Goal: Task Accomplishment & Management: Use online tool/utility

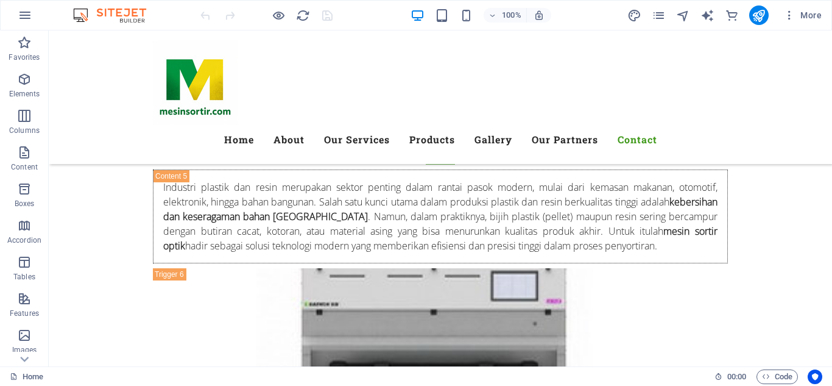
scroll to position [6035, 0]
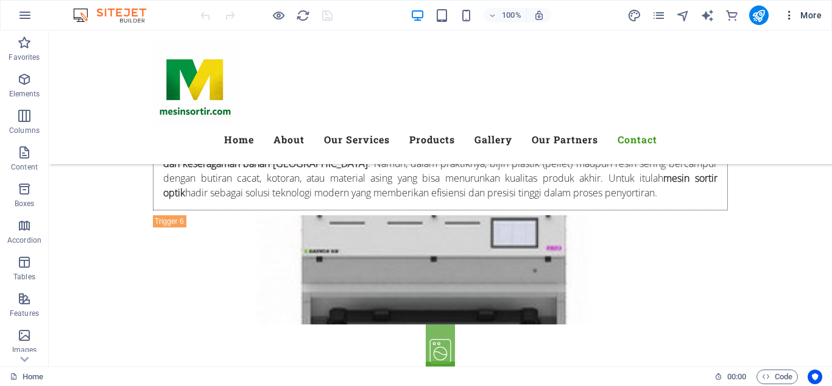
click at [790, 13] on icon "button" at bounding box center [790, 15] width 12 height 12
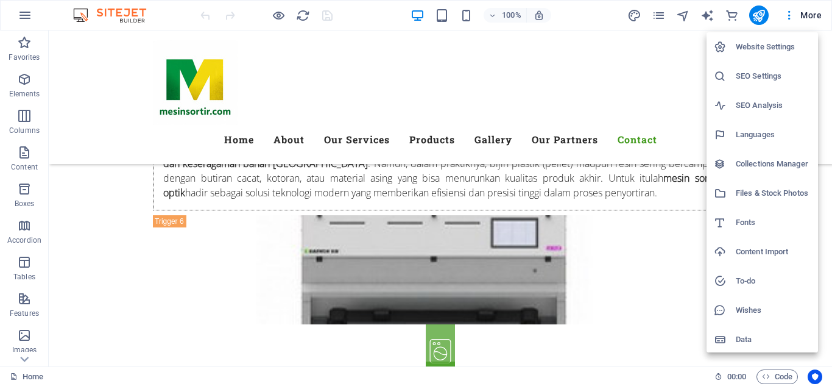
click at [746, 46] on h6 "Website Settings" at bounding box center [773, 47] width 75 height 15
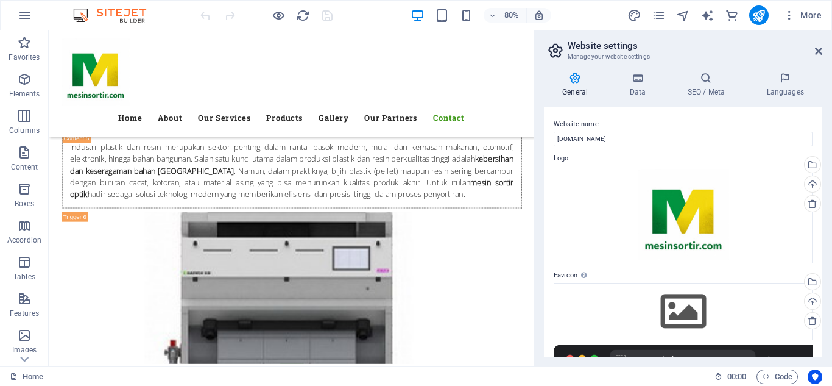
scroll to position [5871, 0]
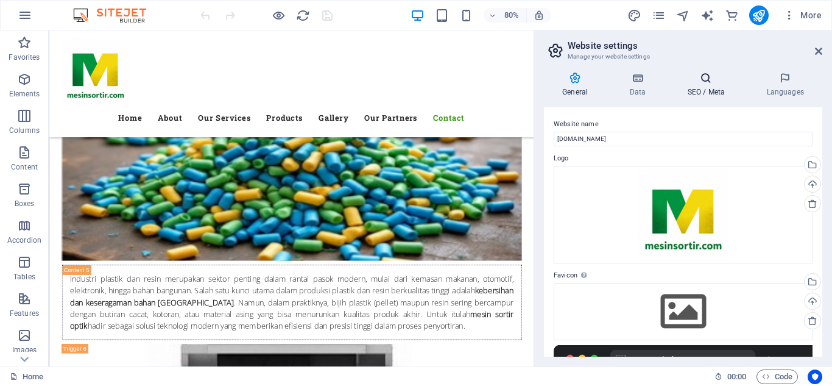
click at [710, 84] on h4 "SEO / Meta" at bounding box center [708, 85] width 79 height 26
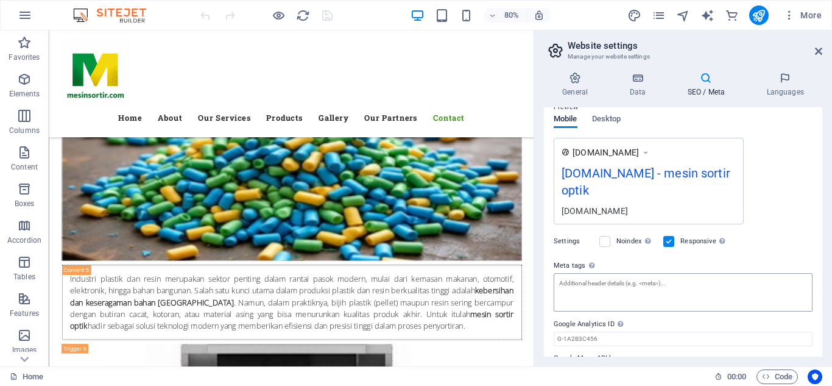
scroll to position [216, 0]
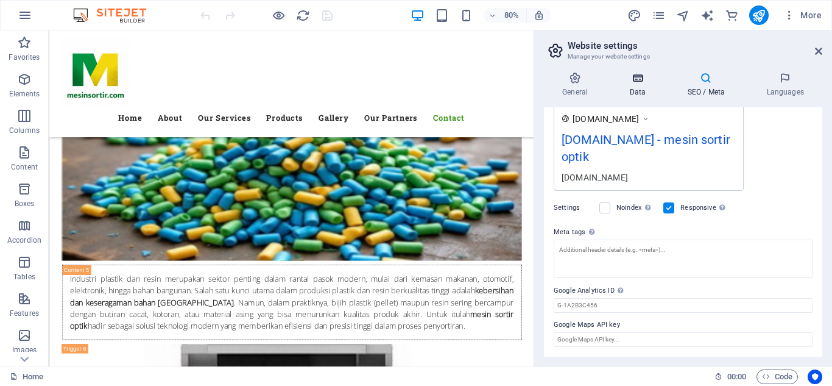
click at [642, 76] on icon at bounding box center [637, 78] width 53 height 12
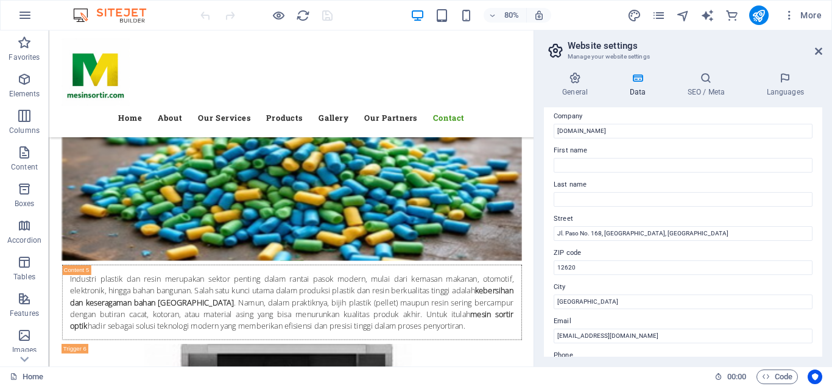
scroll to position [0, 0]
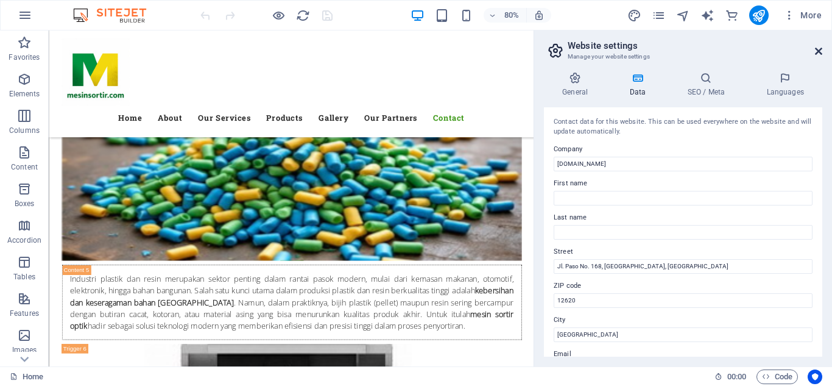
click at [815, 51] on icon at bounding box center [818, 51] width 7 height 10
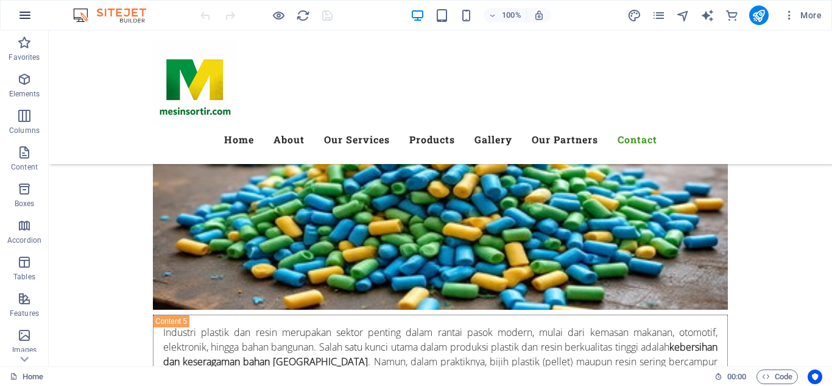
click at [26, 13] on icon "button" at bounding box center [25, 15] width 15 height 15
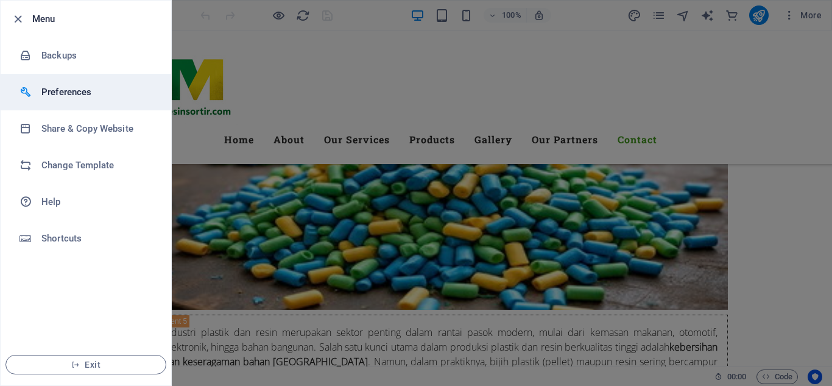
click at [62, 93] on h6 "Preferences" at bounding box center [97, 92] width 113 height 15
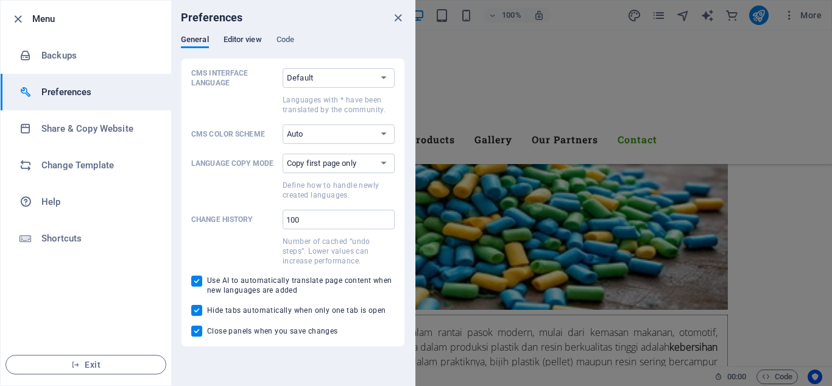
click at [244, 38] on span "Editor view" at bounding box center [243, 40] width 38 height 17
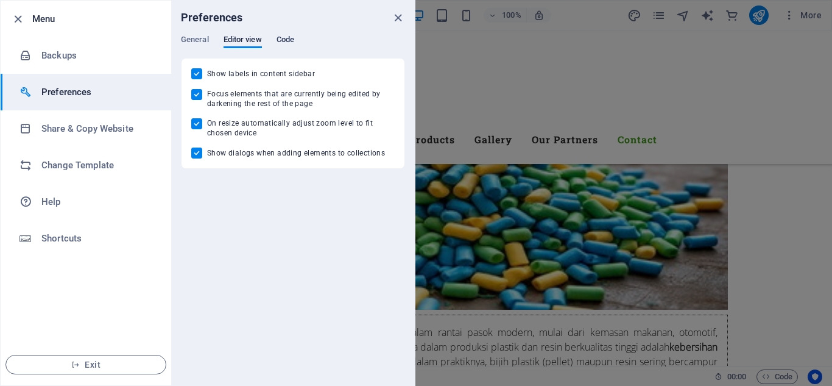
click at [287, 38] on span "Code" at bounding box center [286, 40] width 18 height 17
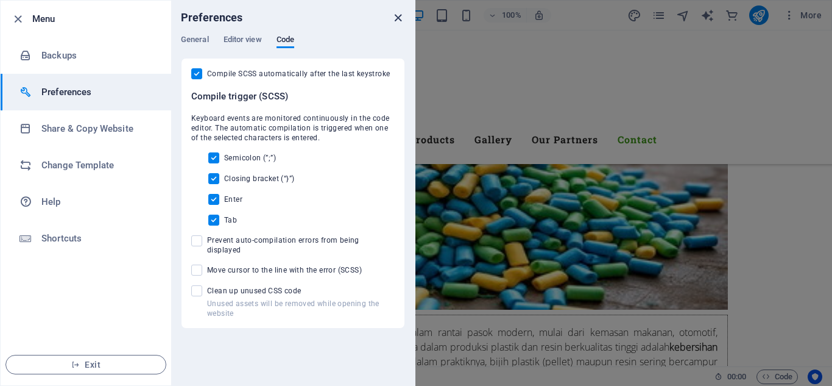
click at [396, 18] on icon "close" at bounding box center [398, 18] width 14 height 14
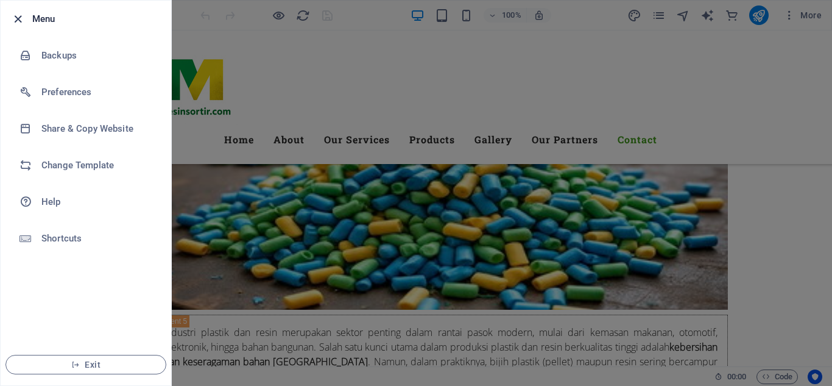
click at [17, 15] on icon "button" at bounding box center [18, 19] width 14 height 14
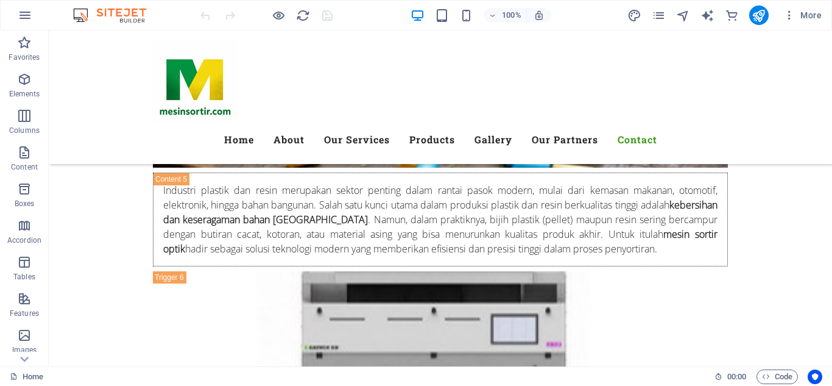
scroll to position [6035, 0]
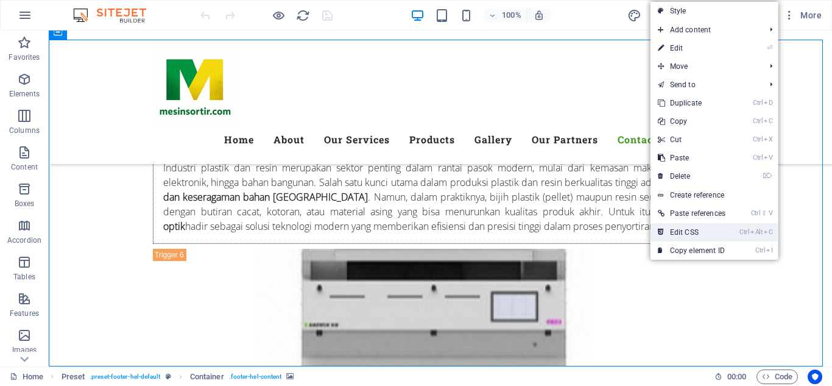
click at [696, 232] on link "Ctrl Alt C Edit CSS" at bounding box center [692, 232] width 82 height 18
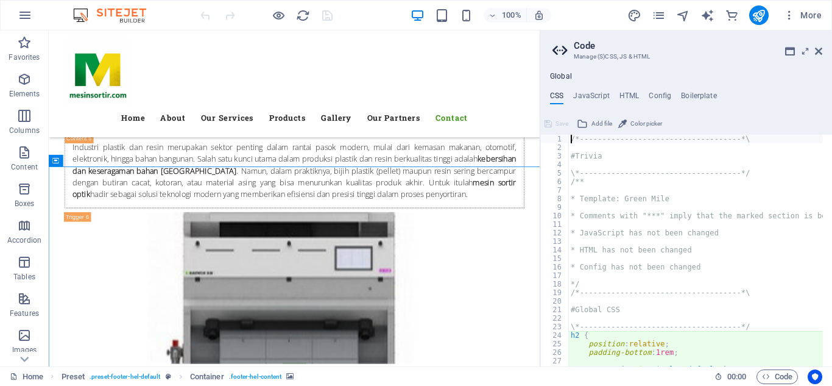
type textarea "@include social-icons("
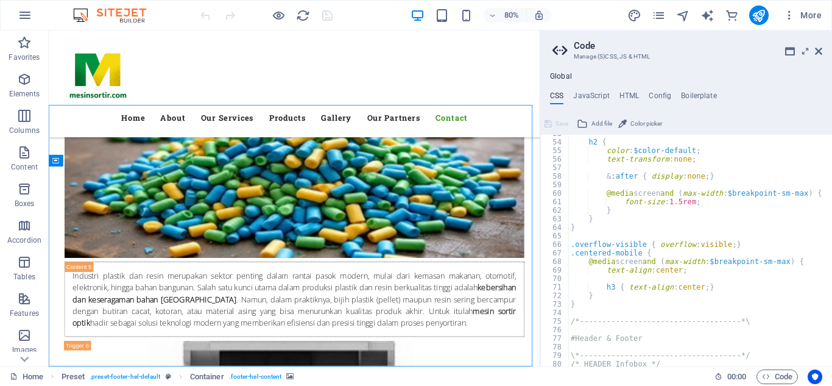
scroll to position [559, 0]
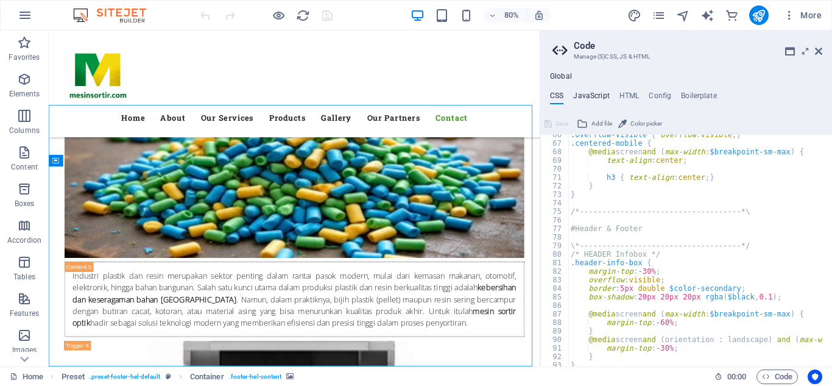
click at [580, 96] on h4 "JavaScript" at bounding box center [591, 97] width 36 height 13
type textarea "/* JS for preset "Menu V2" */"
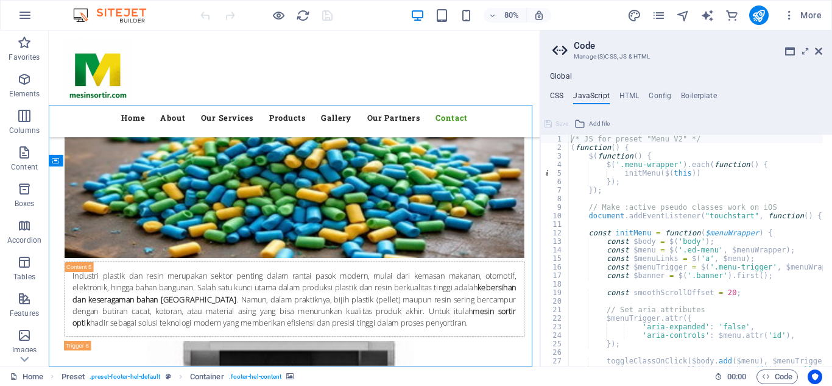
click at [558, 95] on h4 "CSS" at bounding box center [556, 97] width 13 height 13
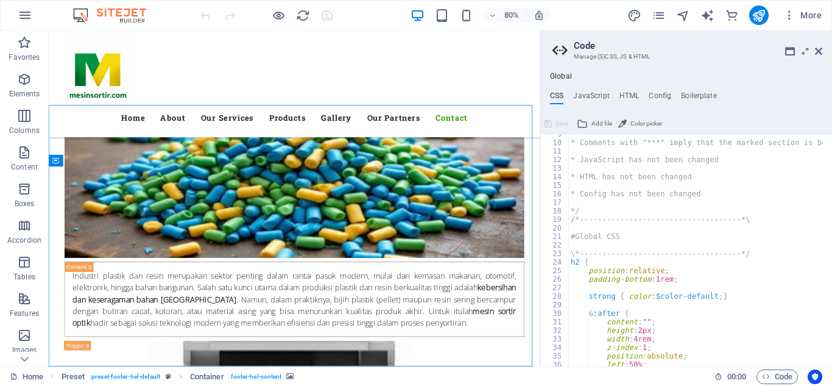
scroll to position [183, 0]
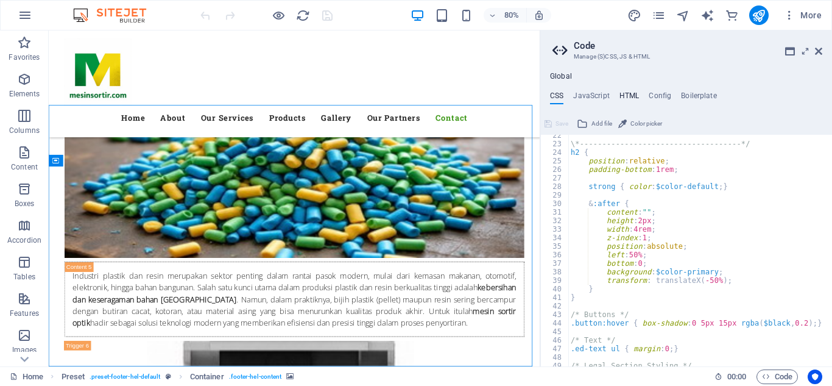
click at [627, 96] on h4 "HTML" at bounding box center [630, 97] width 20 height 13
type textarea "<a href="#main-content" class="wv-link-content button">Skip to main content</a>"
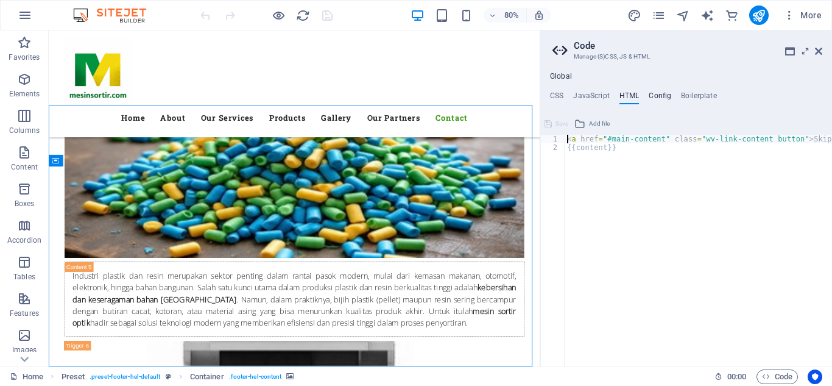
click at [660, 96] on h4 "Config" at bounding box center [660, 97] width 23 height 13
type textarea "$fz-h6-all: (1rem, 0.85rem, 0.7rem);"
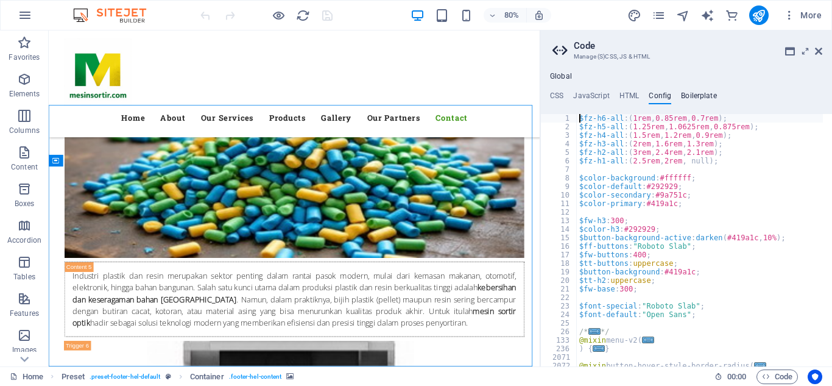
click at [696, 94] on h4 "Boilerplate" at bounding box center [699, 97] width 36 height 13
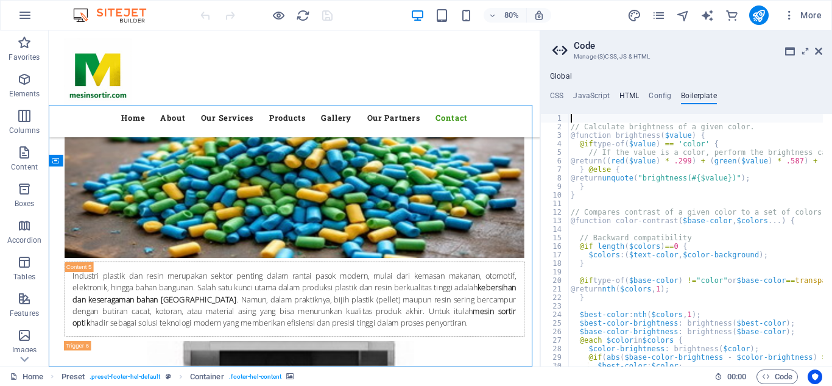
click at [627, 96] on h4 "HTML" at bounding box center [630, 97] width 20 height 13
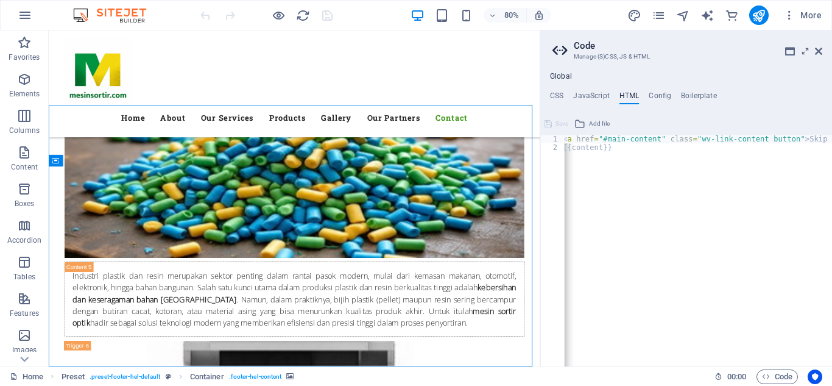
scroll to position [0, 0]
click at [560, 96] on h4 "CSS" at bounding box center [556, 97] width 13 height 13
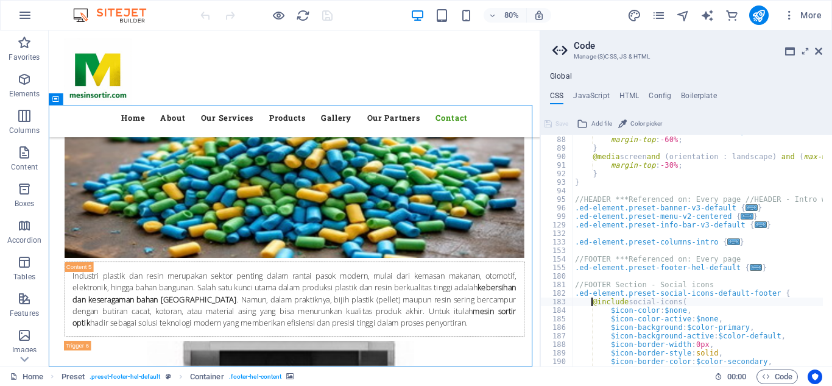
scroll to position [815, 0]
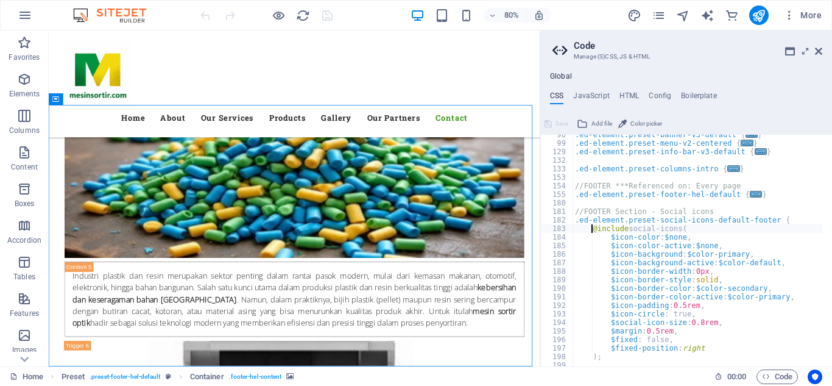
click at [577, 202] on div ".ed-element.preset-banner-v3-default { ... } .ed-element.preset-menu-v2-centere…" at bounding box center [756, 249] width 366 height 239
click at [592, 200] on div ".ed-element.preset-banner-v3-default { ... } .ed-element.preset-menu-v2-centere…" at bounding box center [756, 249] width 366 height 239
paste textarea
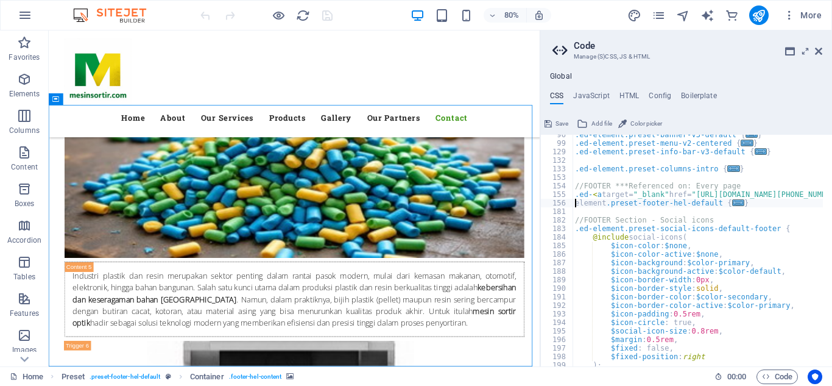
type textarea ".ed-<a target="_blank" href="https://api.whatsapp.com/send?phone=62081261862058…"
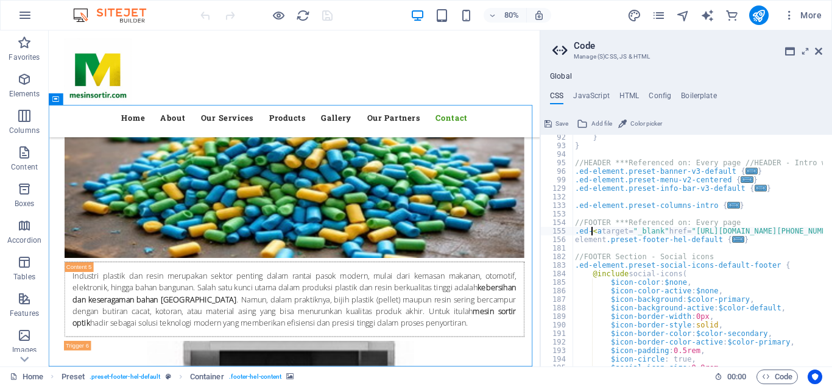
scroll to position [778, 0]
click at [790, 52] on icon at bounding box center [790, 51] width 10 height 10
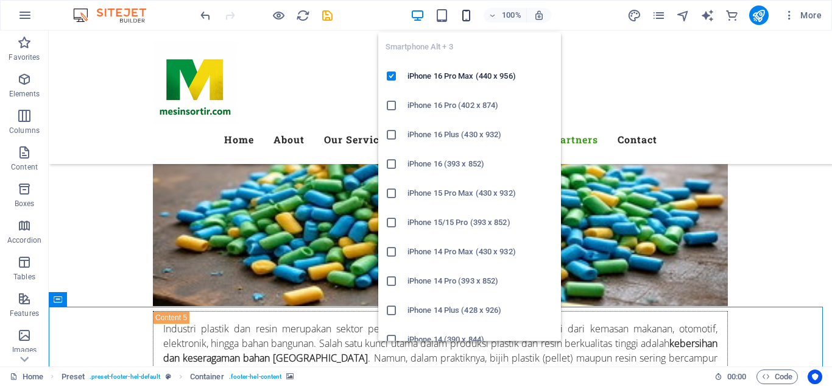
scroll to position [5768, 0]
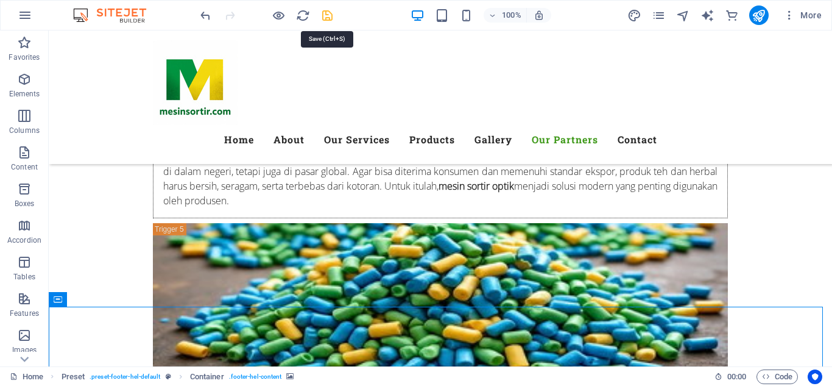
click at [327, 16] on icon "save" at bounding box center [328, 16] width 14 height 14
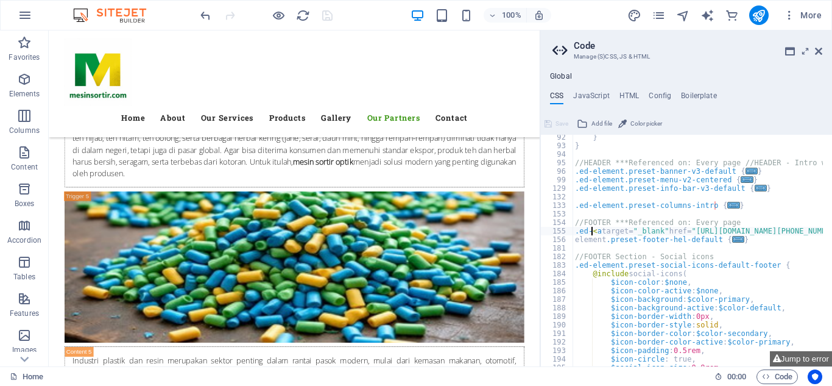
scroll to position [5691, 0]
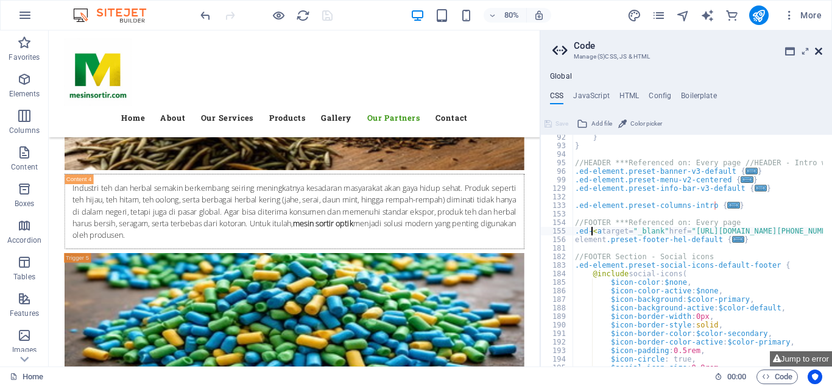
click at [818, 48] on icon at bounding box center [818, 51] width 7 height 10
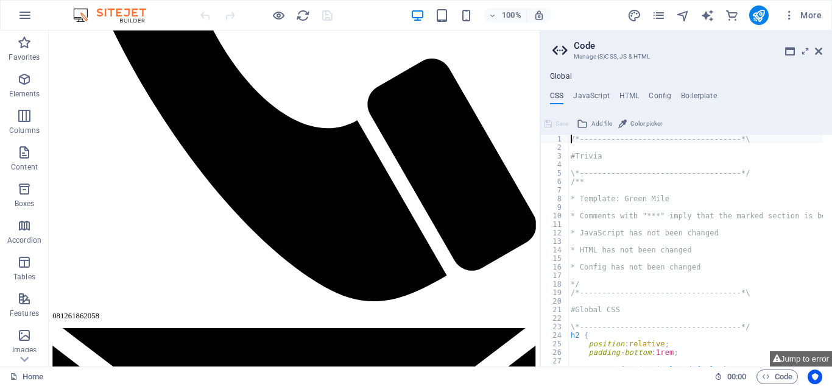
scroll to position [1410, 0]
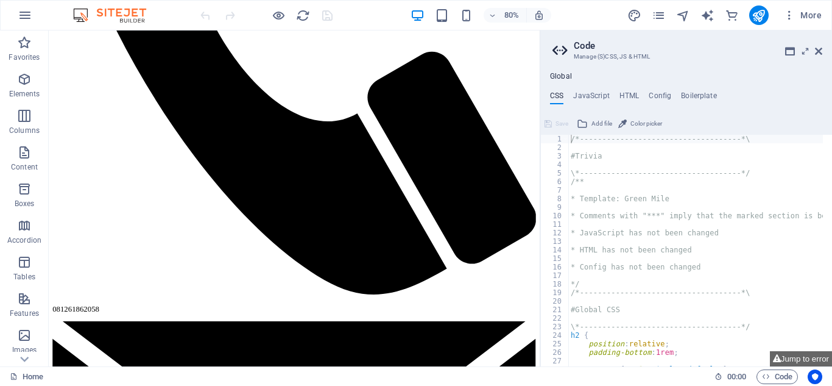
click at [828, 114] on div "Save Add file Color picker" at bounding box center [687, 122] width 292 height 18
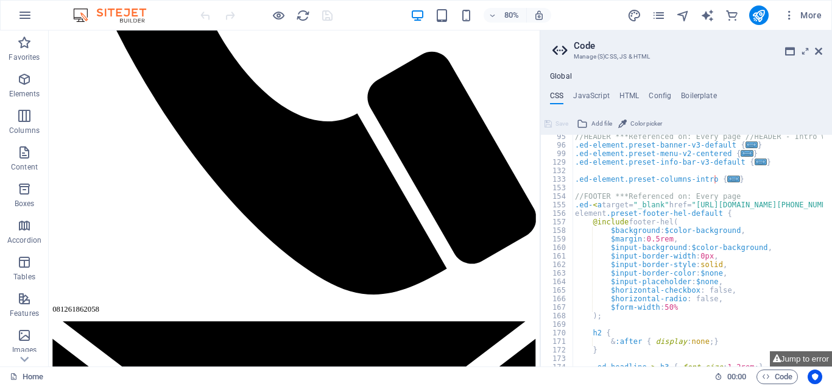
scroll to position [804, 0]
drag, startPoint x: 575, startPoint y: 205, endPoint x: 689, endPoint y: 210, distance: 114.7
click at [751, 204] on div "//HEADER ***Referenced on: Every page //HEADER - Intro welcome boxes .ed-elemen…" at bounding box center [698, 251] width 250 height 232
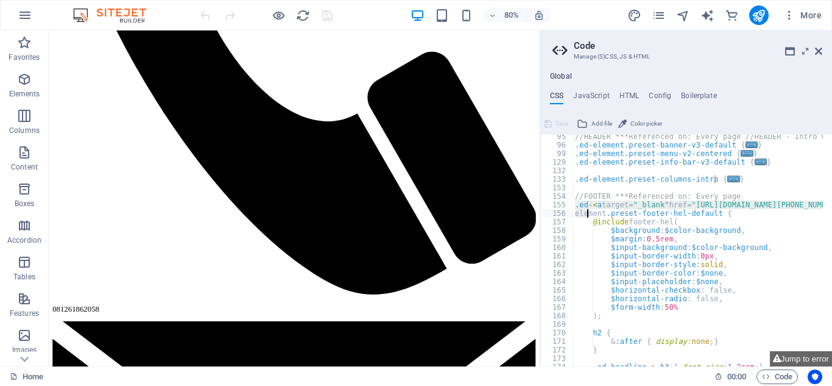
scroll to position [0, 0]
type textarea ".ed-<a target="_blank" href="https://api.whatsapp.com/send?phone=62081261862058…"
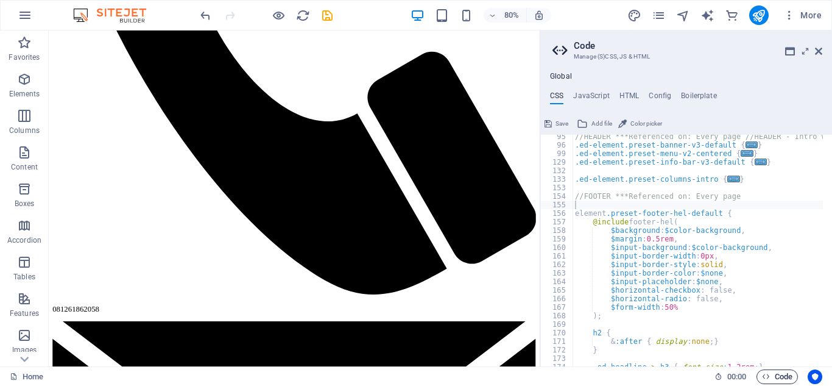
click at [773, 375] on span "Code" at bounding box center [777, 376] width 30 height 15
click at [331, 18] on icon "save" at bounding box center [328, 16] width 14 height 14
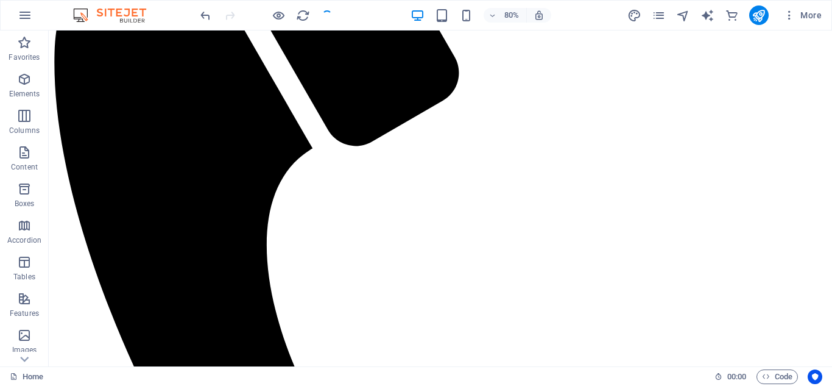
scroll to position [1402, 0]
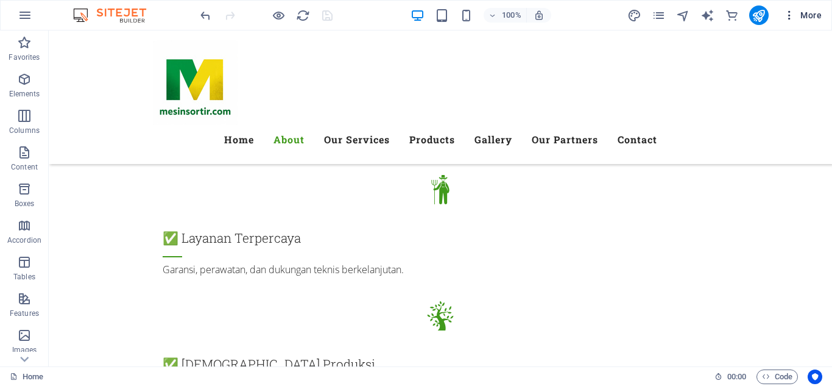
click at [812, 16] on span "More" at bounding box center [803, 15] width 38 height 12
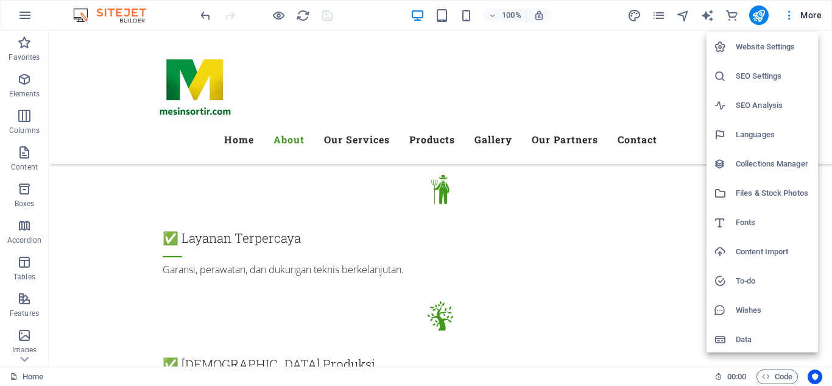
click at [659, 18] on div at bounding box center [416, 193] width 832 height 386
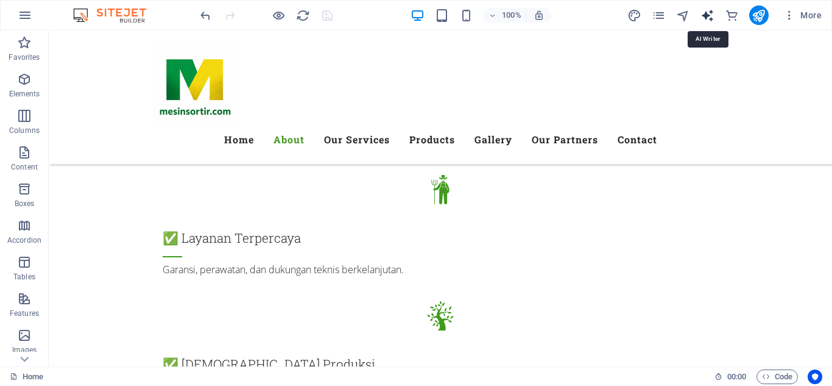
click at [707, 16] on icon "text_generator" at bounding box center [708, 16] width 14 height 14
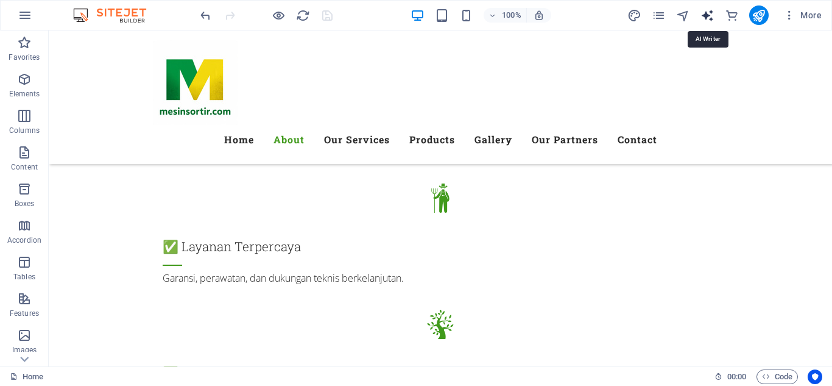
select select "English"
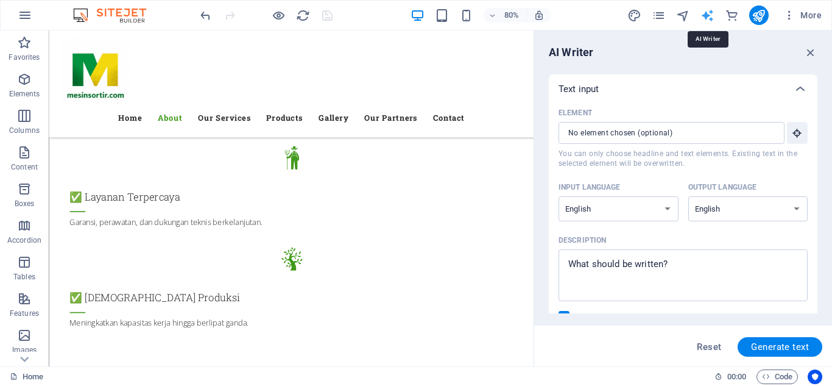
scroll to position [0, 0]
click at [810, 52] on icon "button" at bounding box center [810, 52] width 13 height 13
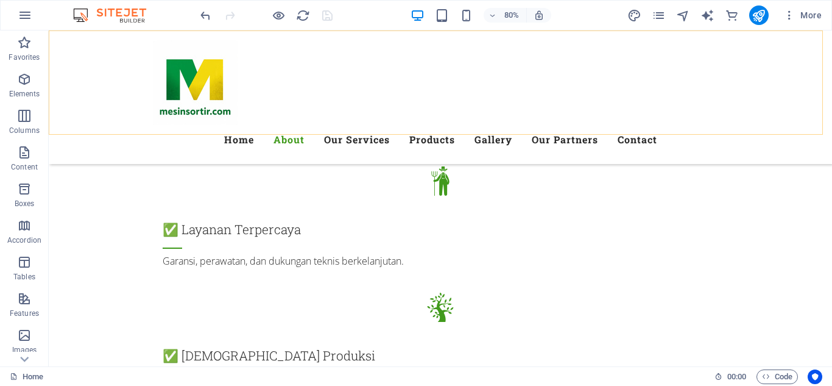
scroll to position [1402, 0]
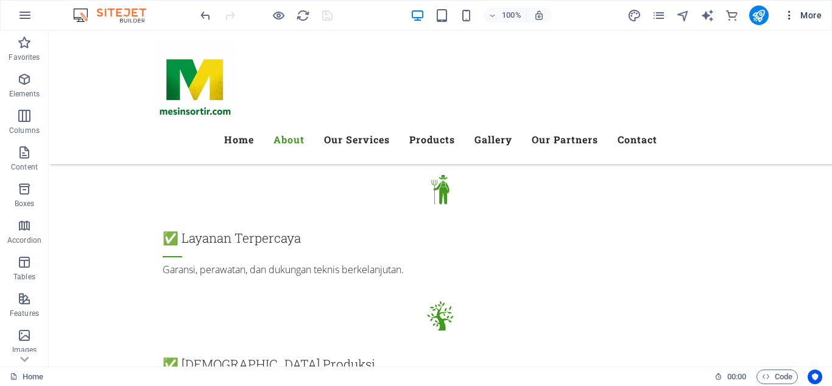
click at [806, 16] on span "More" at bounding box center [803, 15] width 38 height 12
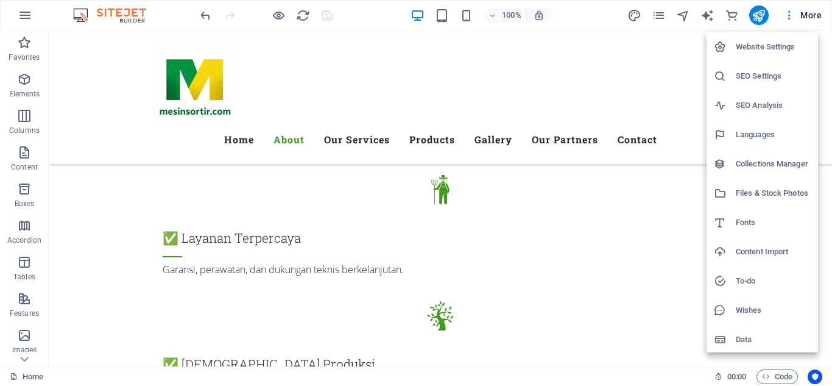
click at [757, 45] on h6 "Website Settings" at bounding box center [773, 47] width 75 height 15
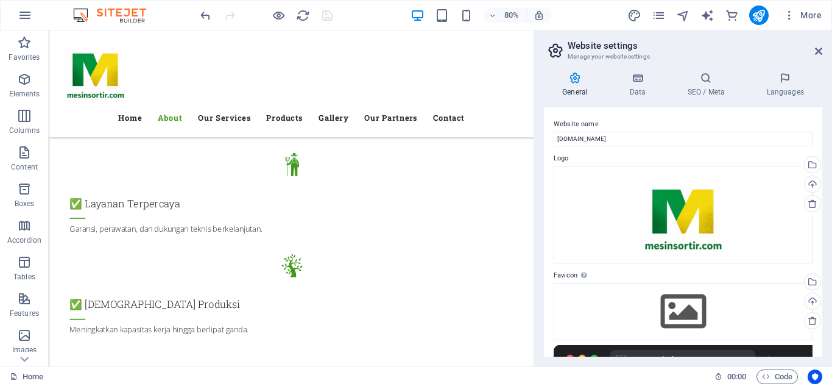
scroll to position [1410, 0]
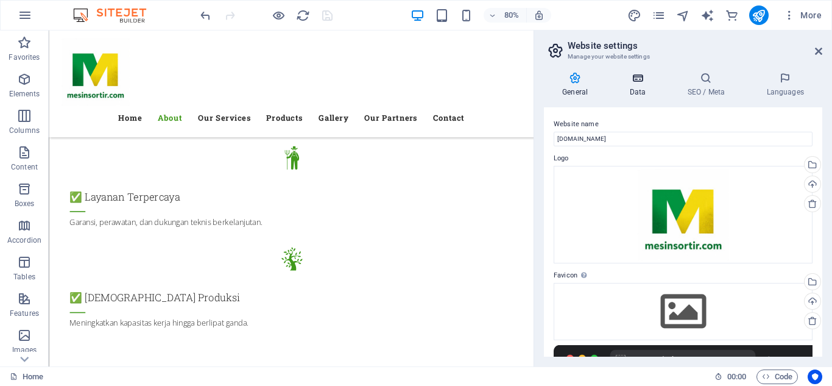
click at [643, 76] on icon at bounding box center [637, 78] width 53 height 12
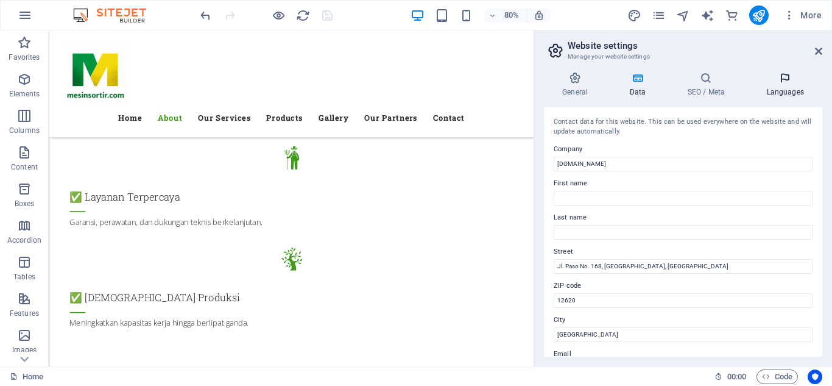
click at [785, 77] on icon at bounding box center [785, 78] width 74 height 12
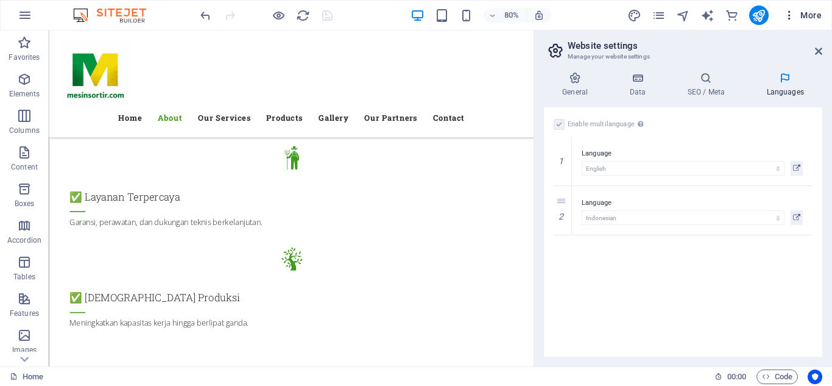
click at [812, 17] on span "More" at bounding box center [803, 15] width 38 height 12
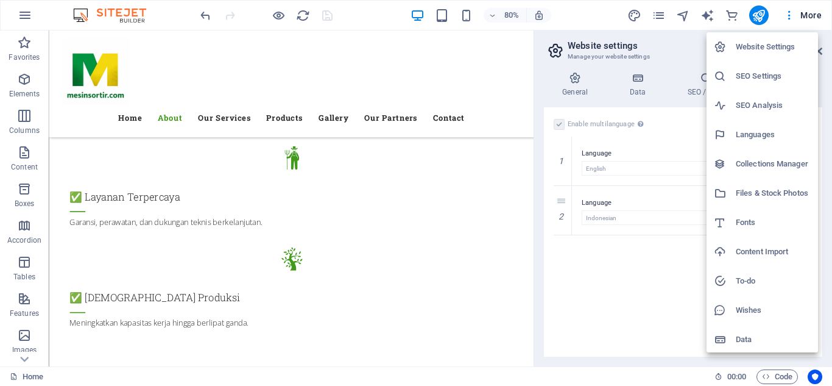
click at [375, 18] on div at bounding box center [416, 193] width 832 height 386
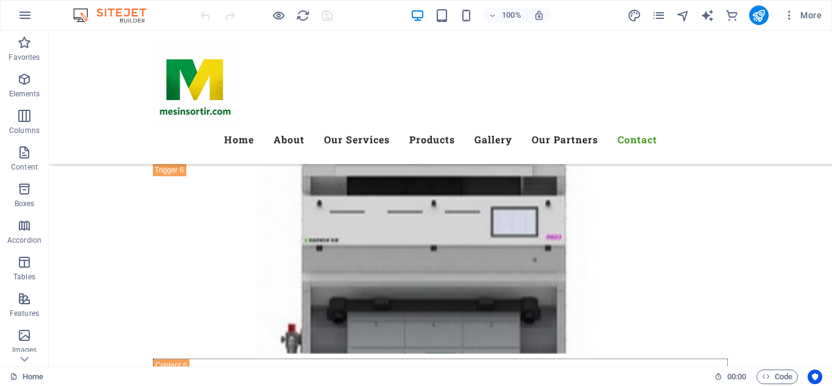
scroll to position [6328, 0]
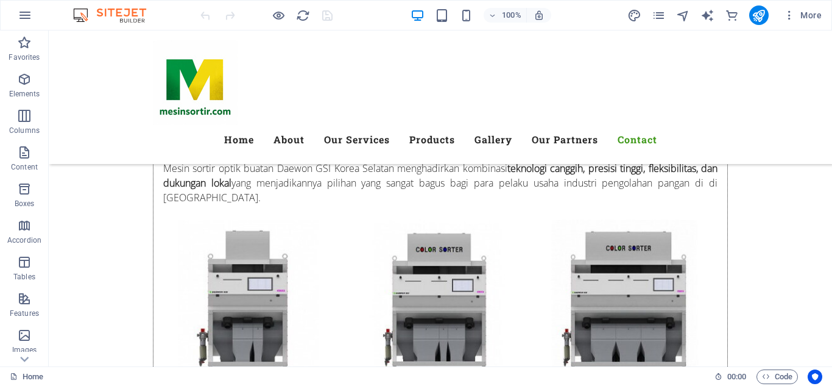
drag, startPoint x: 828, startPoint y: 92, endPoint x: 856, endPoint y: 397, distance: 306.0
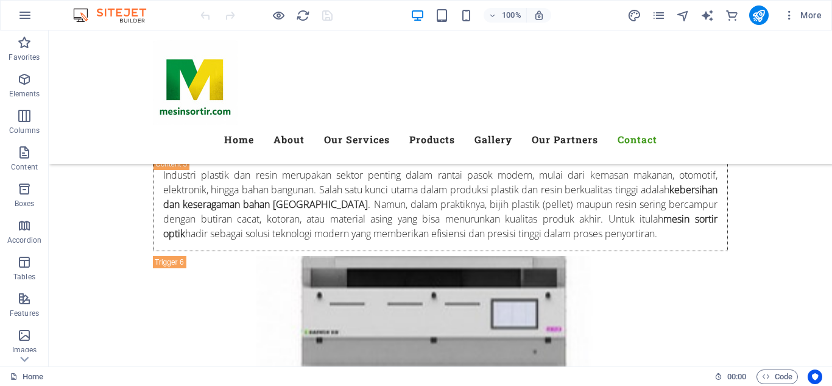
scroll to position [6023, 0]
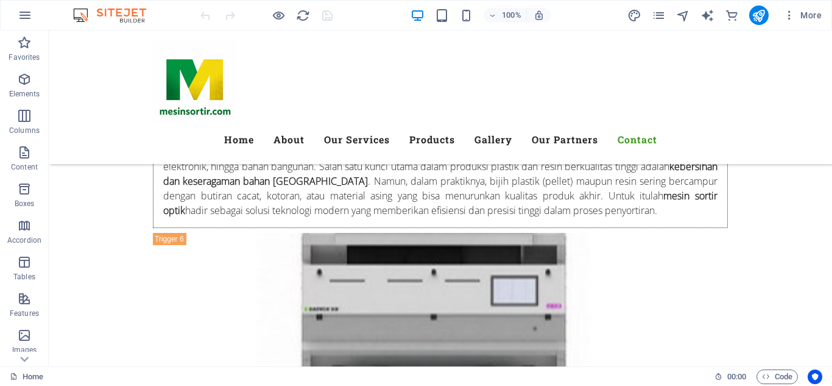
scroll to position [6167, 0]
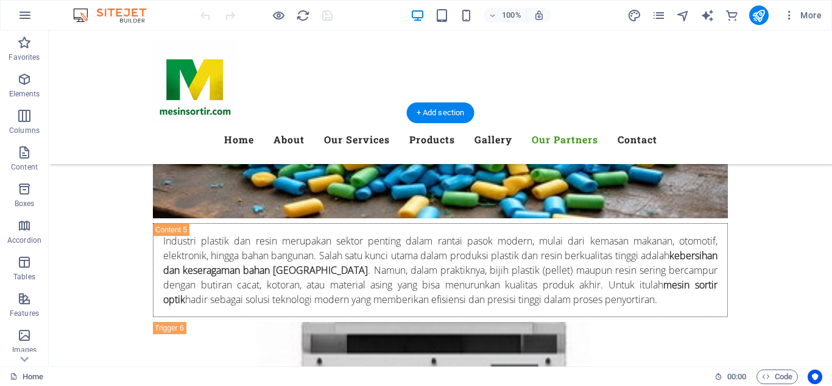
scroll to position [6023, 0]
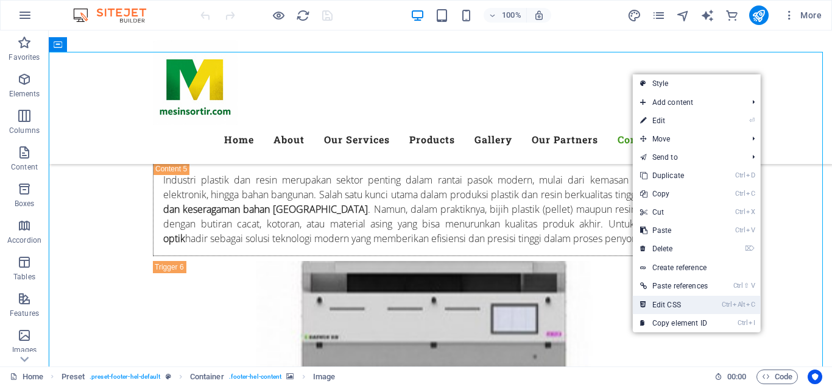
click at [661, 304] on link "Ctrl Alt C Edit CSS" at bounding box center [674, 305] width 82 height 18
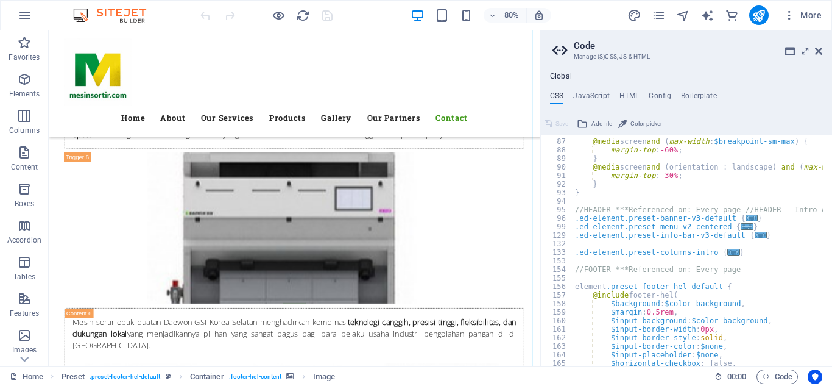
scroll to position [804, 0]
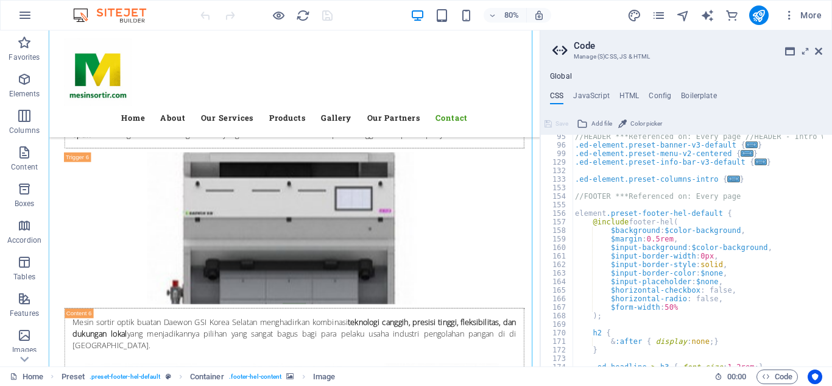
click at [581, 205] on div "//HEADER ***Referenced on: Every page //HEADER - Intro welcome boxes .ed-elemen…" at bounding box center [756, 251] width 366 height 239
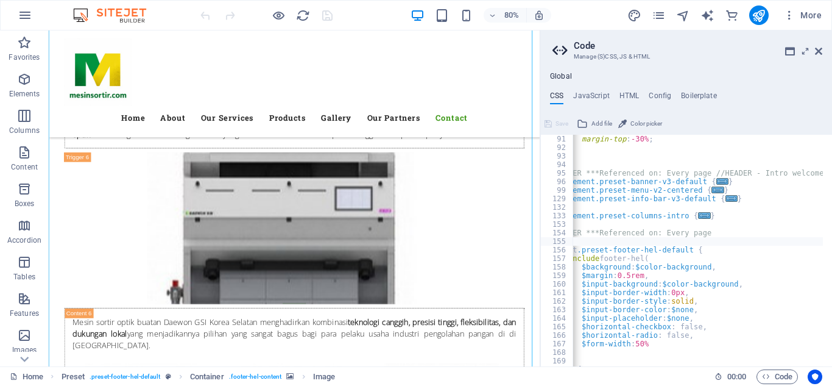
scroll to position [0, 0]
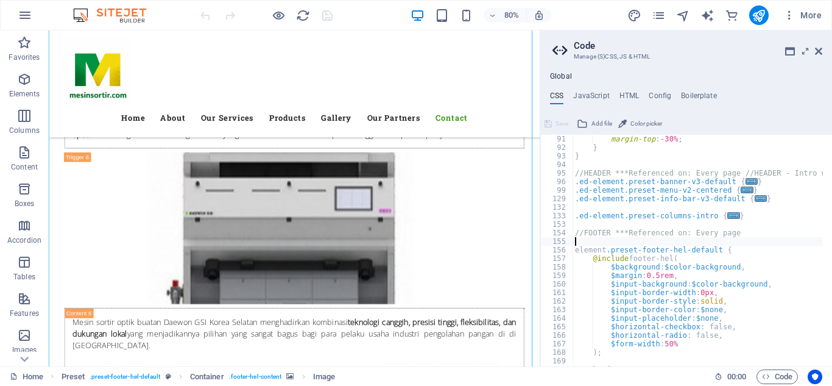
click at [578, 239] on div "margin-top : -30% ; } } //HEADER ***Referenced on: Every page //HEADER - Intro …" at bounding box center [756, 254] width 366 height 239
drag, startPoint x: 575, startPoint y: 216, endPoint x: 591, endPoint y: 216, distance: 15.9
click at [591, 216] on div "margin-top : -30% ; } } //HEADER ***Referenced on: Every page //HEADER - Intro …" at bounding box center [756, 254] width 366 height 239
drag, startPoint x: 582, startPoint y: 216, endPoint x: 783, endPoint y: 246, distance: 203.3
click at [783, 246] on div "margin-top : -30% ; } } //HEADER ***Referenced on: Every page //HEADER - Intro …" at bounding box center [756, 254] width 366 height 239
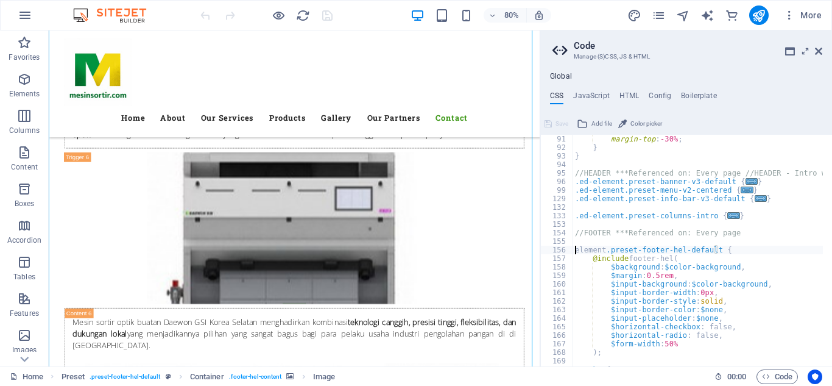
click at [574, 249] on div "margin-top : -30% ; } } //HEADER ***Referenced on: Every page //HEADER - Intro …" at bounding box center [756, 254] width 366 height 239
drag, startPoint x: 586, startPoint y: 214, endPoint x: 573, endPoint y: 220, distance: 13.4
click at [573, 220] on div "margin-top : -30% ; } } //HEADER ***Referenced on: Every page //HEADER - Intro …" at bounding box center [756, 254] width 366 height 239
type textarea ".ed-element.preset-columns-intro {"
click at [576, 253] on div "margin-top : -30% ; } } //HEADER ***Referenced on: Every page //HEADER - Intro …" at bounding box center [756, 254] width 366 height 239
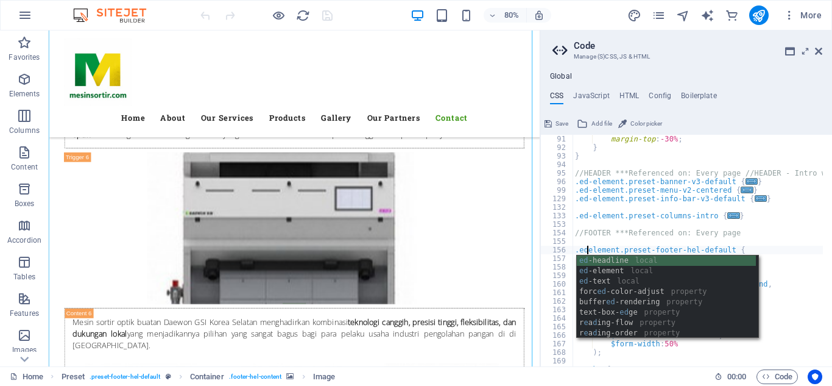
scroll to position [0, 1]
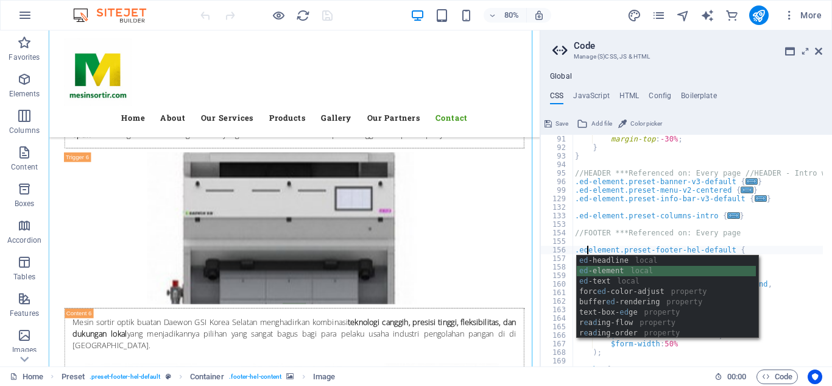
click at [602, 271] on div "ed -headline local ed -element local ed -text local forc ed -color-adjust prope…" at bounding box center [666, 307] width 179 height 104
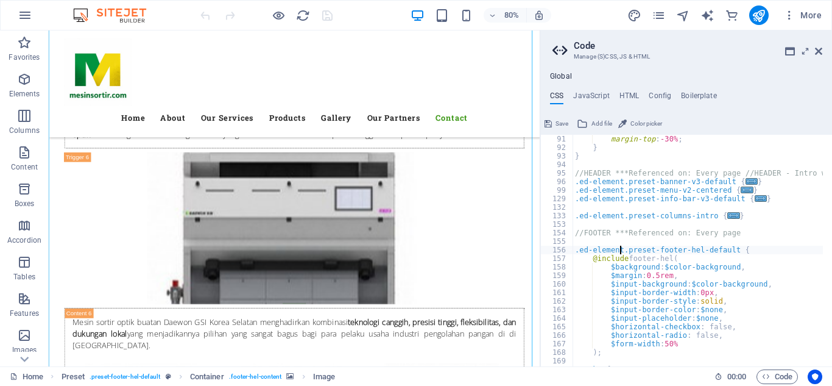
click at [328, 18] on div at bounding box center [266, 14] width 136 height 19
type textarea "$input-border-width: 0px,"
drag, startPoint x: 793, startPoint y: 292, endPoint x: 575, endPoint y: 18, distance: 350.0
click at [575, 17] on div "80% More" at bounding box center [512, 14] width 629 height 19
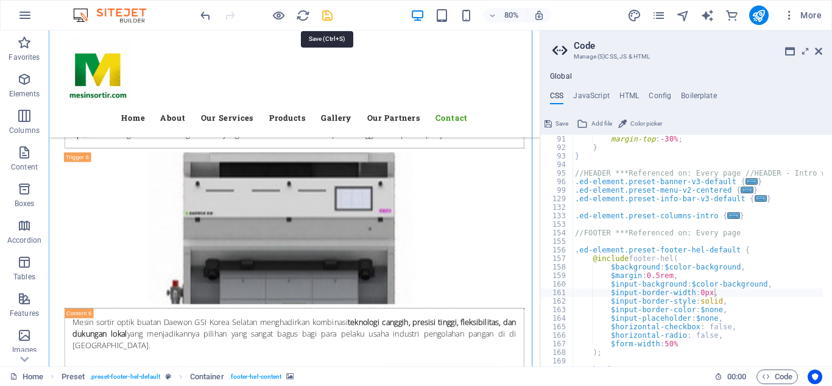
click at [327, 14] on icon "save" at bounding box center [328, 16] width 14 height 14
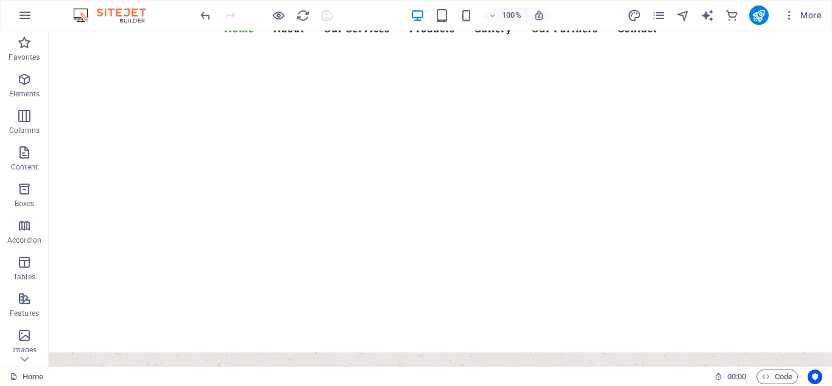
scroll to position [0, 0]
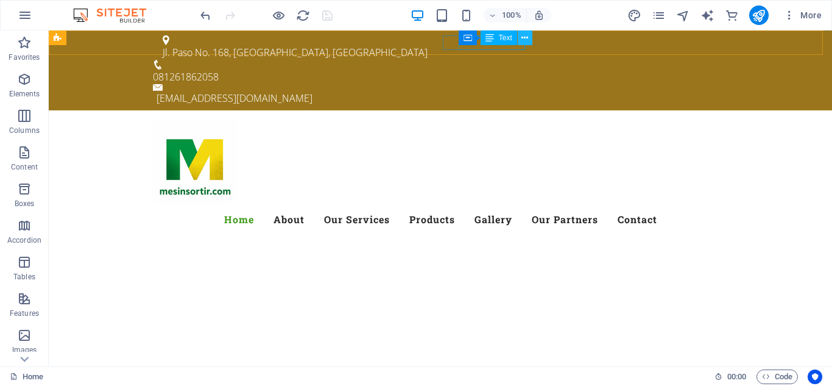
click at [526, 37] on icon at bounding box center [525, 38] width 7 height 13
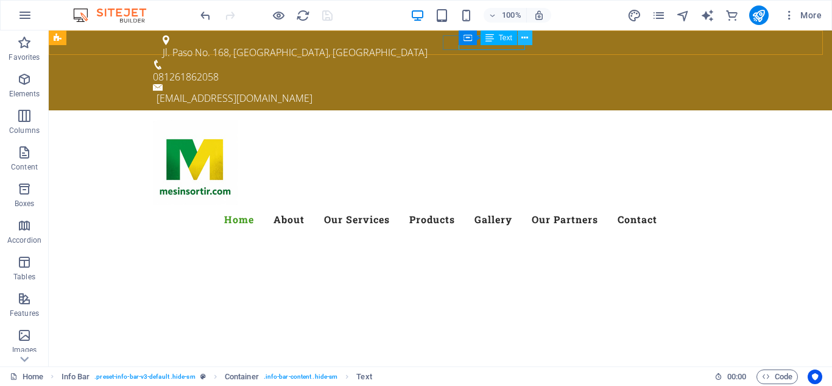
click at [528, 35] on icon at bounding box center [525, 38] width 7 height 13
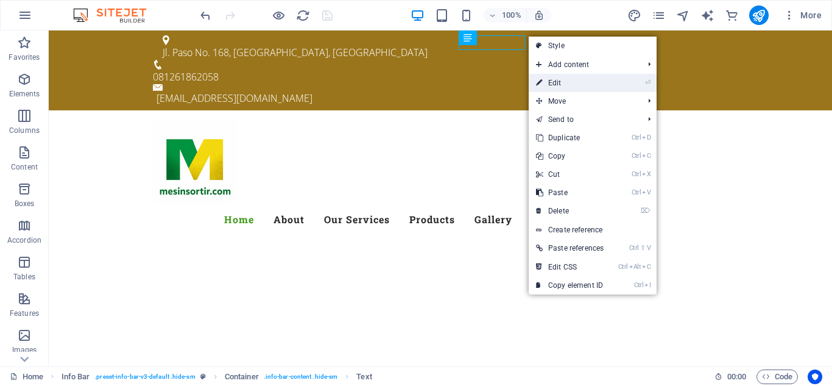
click at [547, 83] on link "⏎ Edit" at bounding box center [570, 83] width 82 height 18
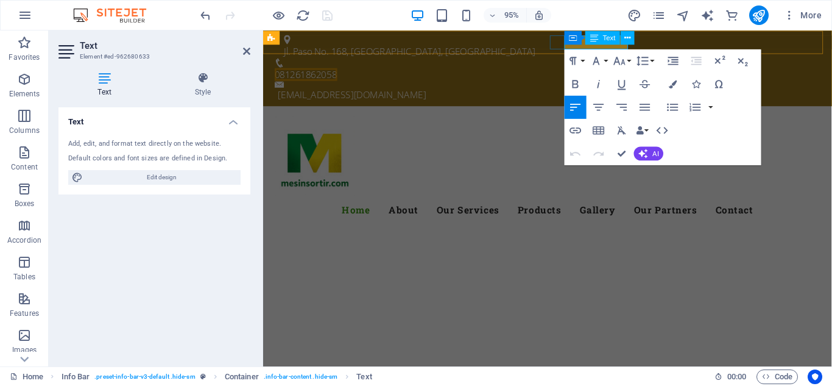
click at [341, 70] on span "081261862058" at bounding box center [308, 76] width 66 height 13
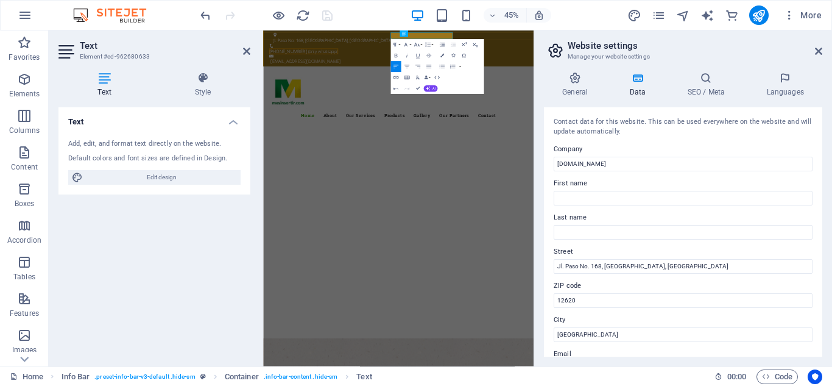
click at [325, 18] on div at bounding box center [266, 14] width 136 height 19
click at [820, 49] on icon at bounding box center [818, 51] width 7 height 10
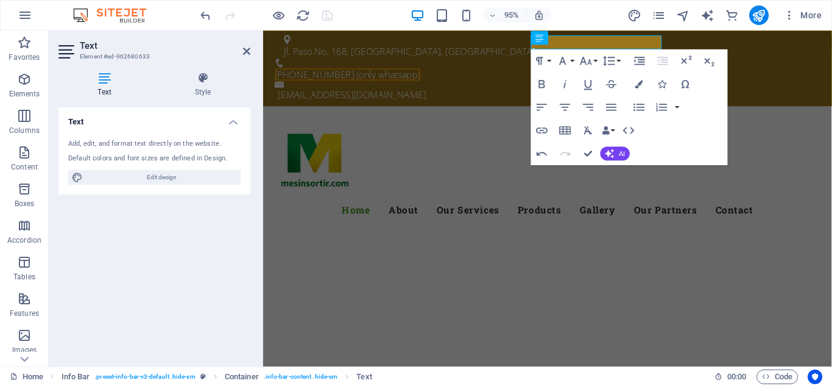
click at [597, 6] on div "95% More" at bounding box center [512, 14] width 629 height 19
click at [601, 19] on div "95% More" at bounding box center [512, 14] width 629 height 19
click at [510, 110] on div "Menu Home About Our Services Products Gallery Our Partners Contact" at bounding box center [562, 176] width 599 height 133
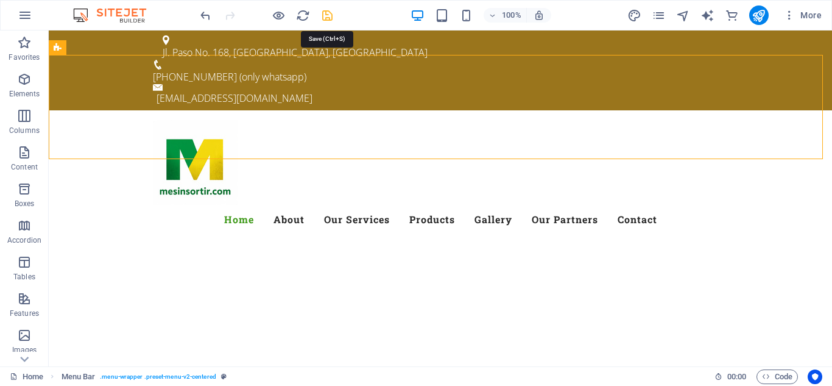
click at [327, 17] on icon "save" at bounding box center [328, 16] width 14 height 14
checkbox input "false"
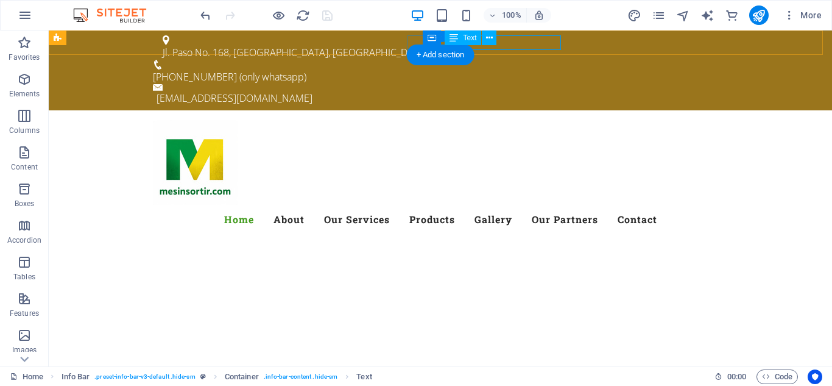
click at [547, 69] on div "081261862058 (only whatsapp)" at bounding box center [435, 76] width 565 height 15
click at [490, 39] on icon at bounding box center [489, 38] width 7 height 13
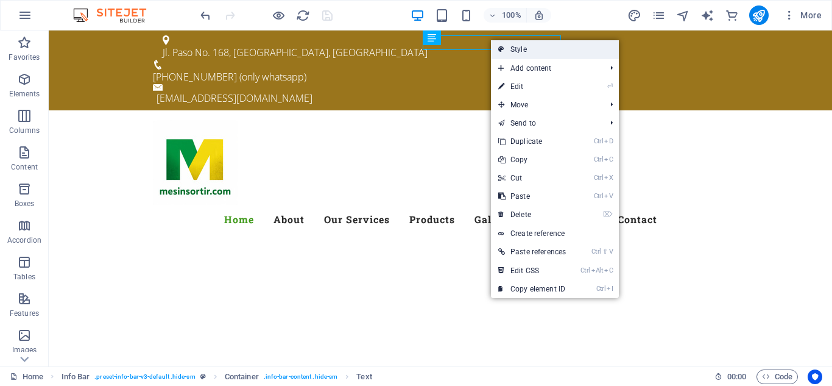
drag, startPoint x: 266, startPoint y: 16, endPoint x: 516, endPoint y: 47, distance: 252.3
click at [516, 47] on link "Style" at bounding box center [555, 49] width 128 height 18
select select "rem"
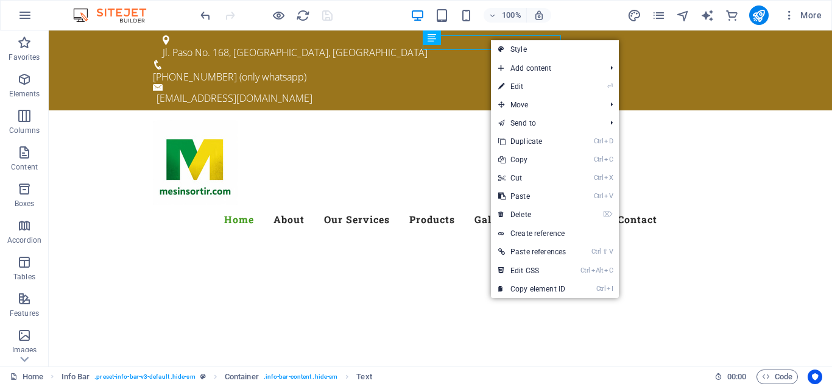
select select "rem"
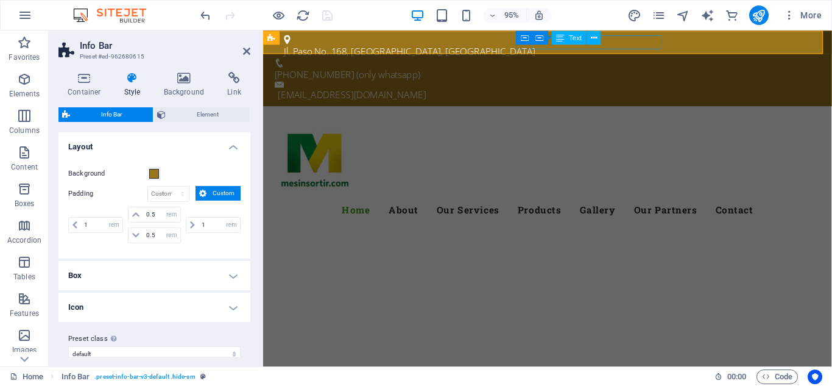
click at [628, 69] on div "081261862058 (only whatsapp)" at bounding box center [557, 76] width 565 height 15
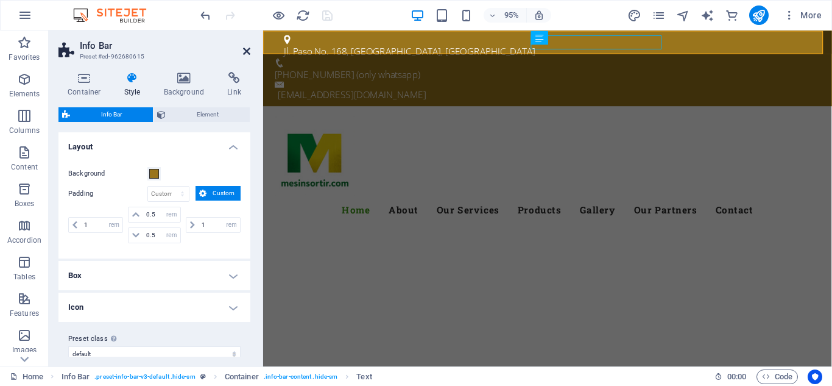
click at [245, 52] on icon at bounding box center [246, 51] width 7 height 10
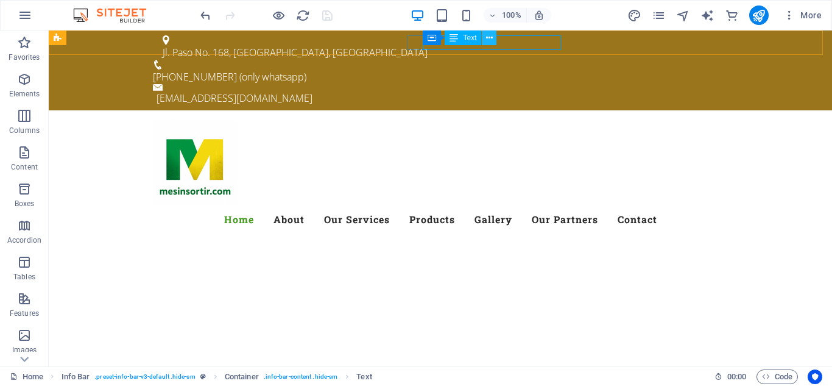
click at [487, 39] on icon at bounding box center [489, 38] width 7 height 13
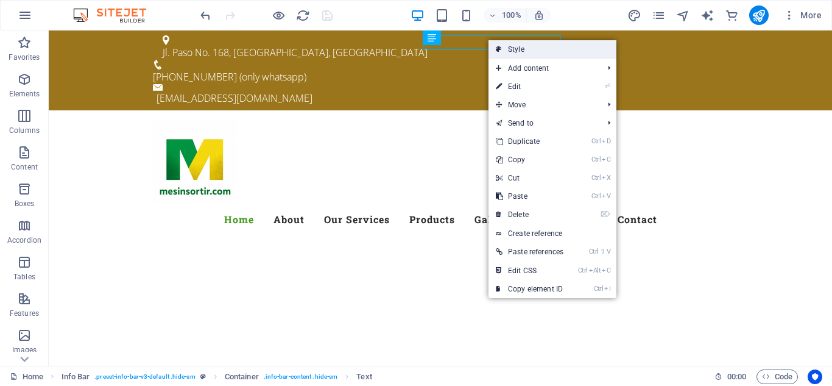
click at [517, 48] on link "Style" at bounding box center [553, 49] width 128 height 18
select select "rem"
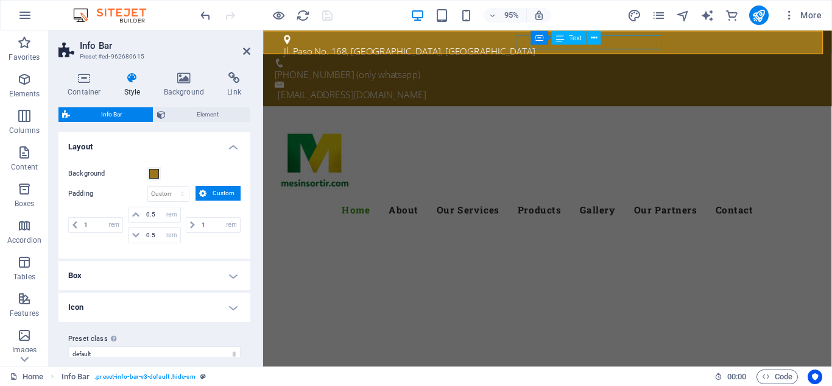
click at [591, 69] on div "081261862058 (only whatsapp)" at bounding box center [557, 76] width 565 height 15
click at [594, 40] on icon at bounding box center [594, 37] width 6 height 12
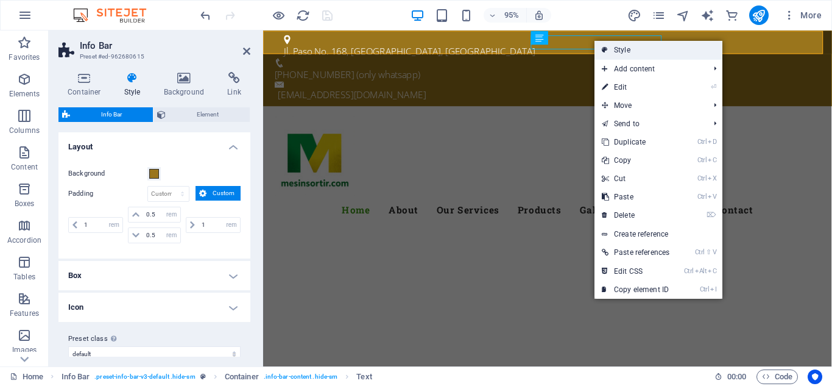
click at [622, 49] on link "Style" at bounding box center [659, 50] width 128 height 18
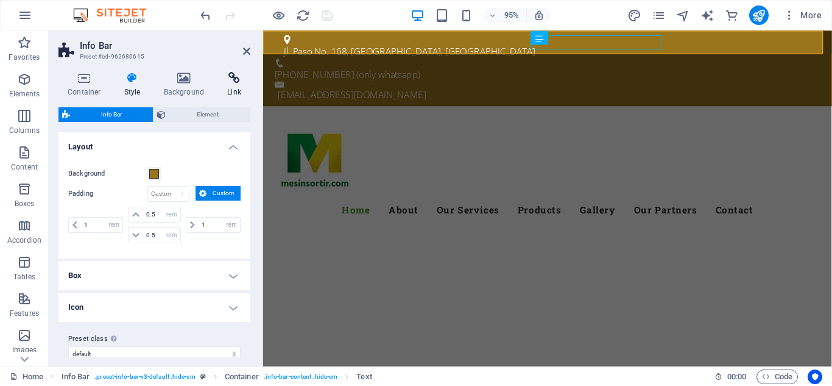
click at [230, 77] on icon at bounding box center [234, 78] width 32 height 12
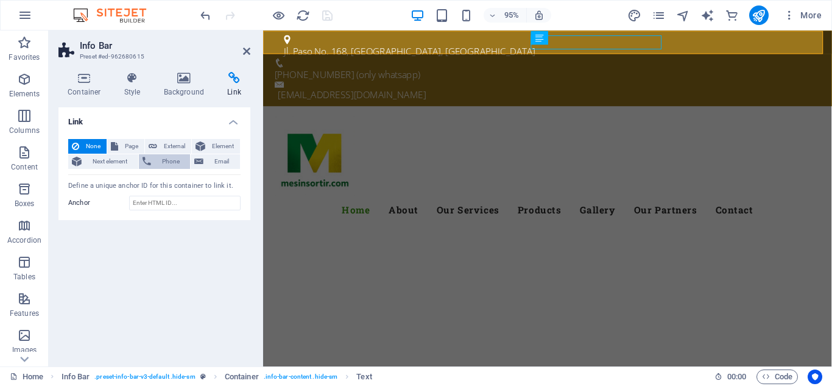
click at [168, 162] on span "Phone" at bounding box center [171, 161] width 32 height 15
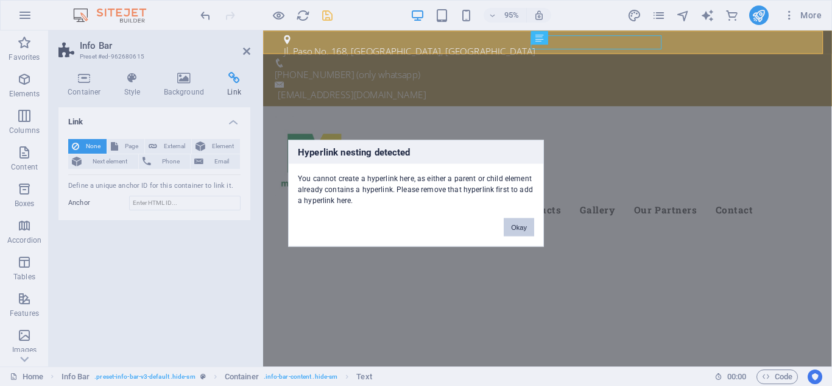
click at [519, 225] on button "Okay" at bounding box center [519, 227] width 30 height 18
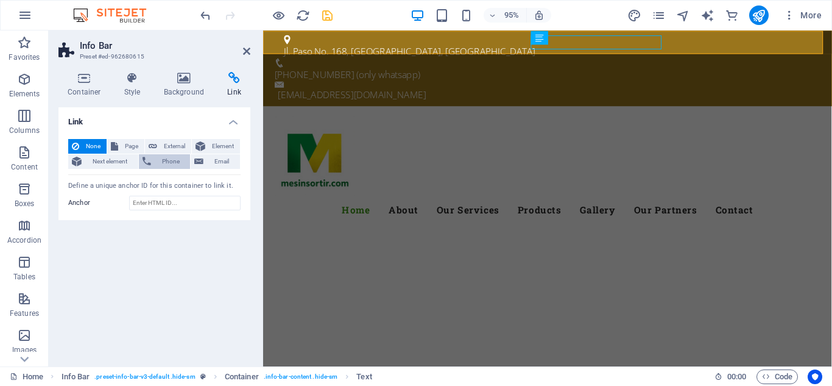
click at [169, 163] on span "Phone" at bounding box center [171, 161] width 32 height 15
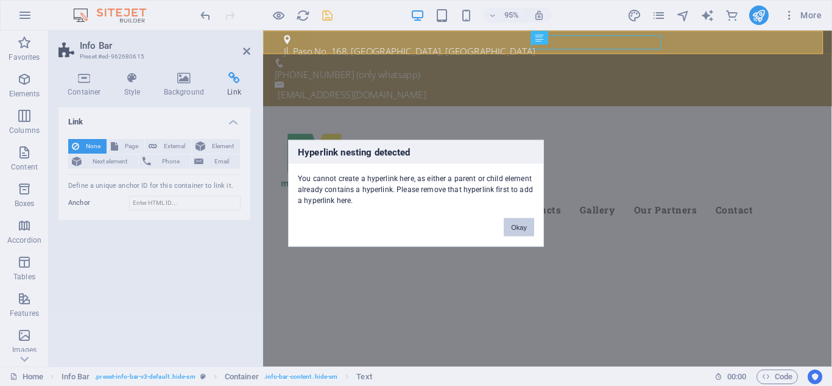
click at [519, 227] on button "Okay" at bounding box center [519, 227] width 30 height 18
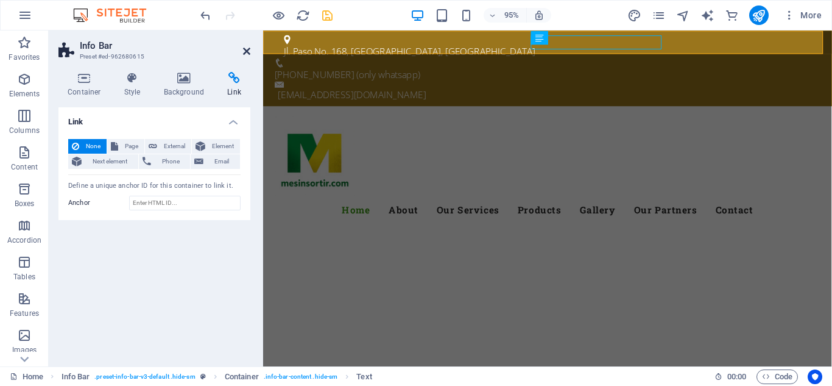
click at [247, 51] on icon at bounding box center [246, 51] width 7 height 10
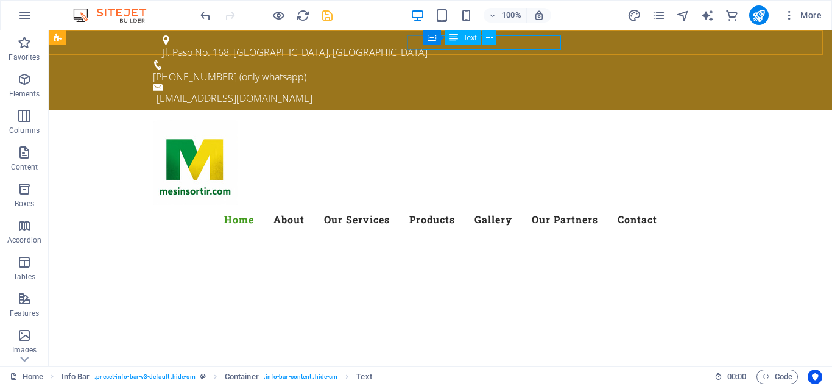
drag, startPoint x: 502, startPoint y: 44, endPoint x: 491, endPoint y: 45, distance: 11.0
click at [491, 45] on div "Container Text" at bounding box center [464, 37] width 82 height 15
click at [488, 36] on icon at bounding box center [489, 38] width 7 height 13
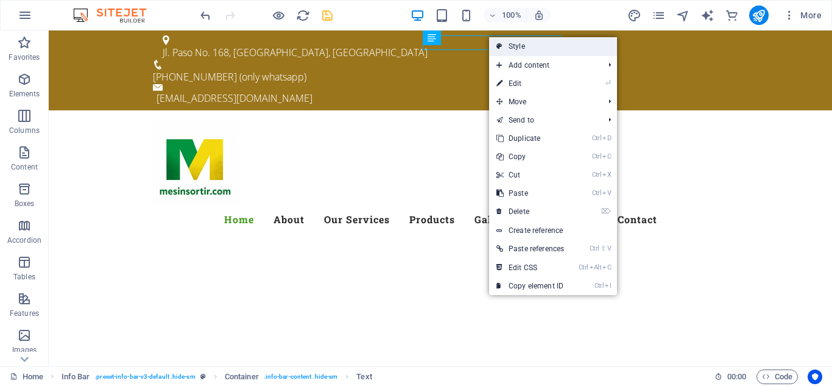
click at [512, 44] on link "Style" at bounding box center [553, 46] width 128 height 18
select select "rem"
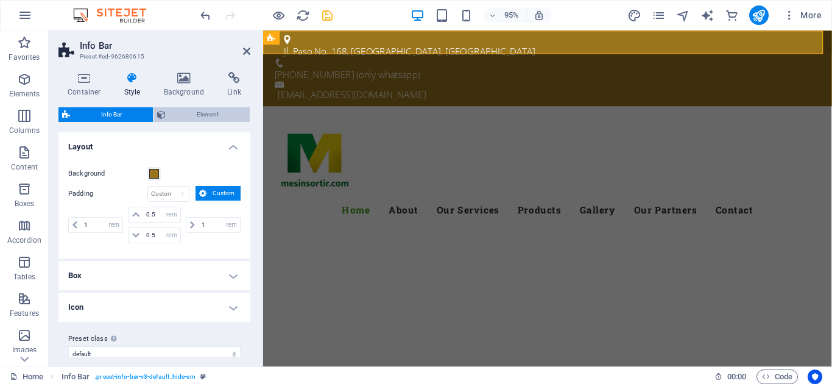
click at [217, 112] on span "Element" at bounding box center [207, 114] width 77 height 15
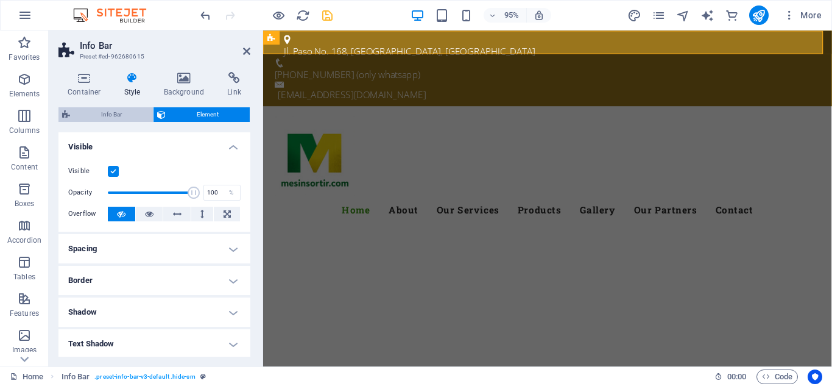
click at [123, 113] on span "Info Bar" at bounding box center [112, 114] width 76 height 15
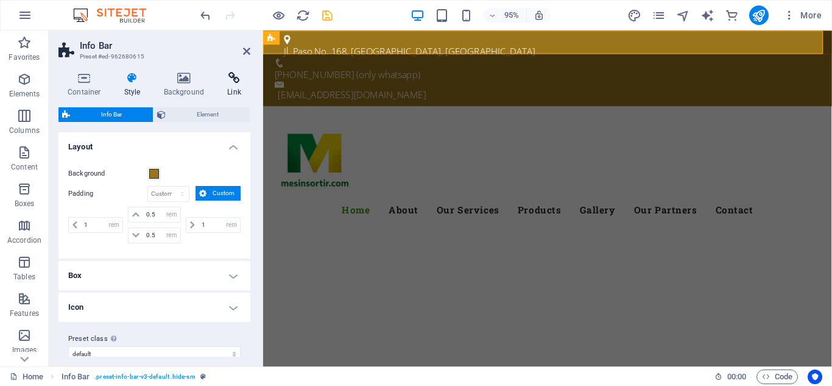
click at [235, 80] on icon at bounding box center [234, 78] width 32 height 12
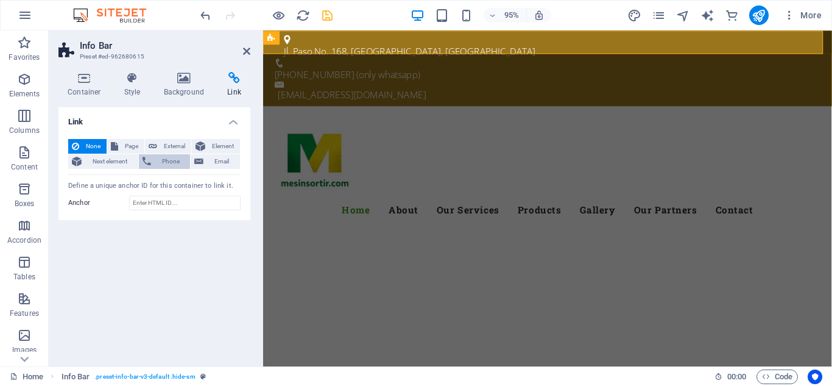
click at [159, 166] on span "Phone" at bounding box center [171, 161] width 32 height 15
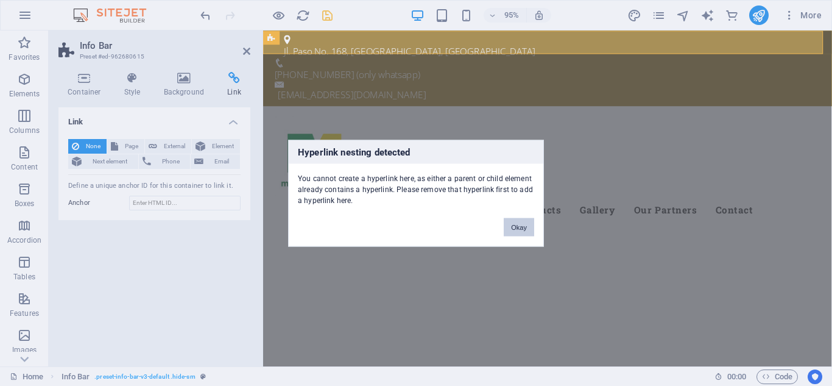
click at [522, 228] on button "Okay" at bounding box center [519, 227] width 30 height 18
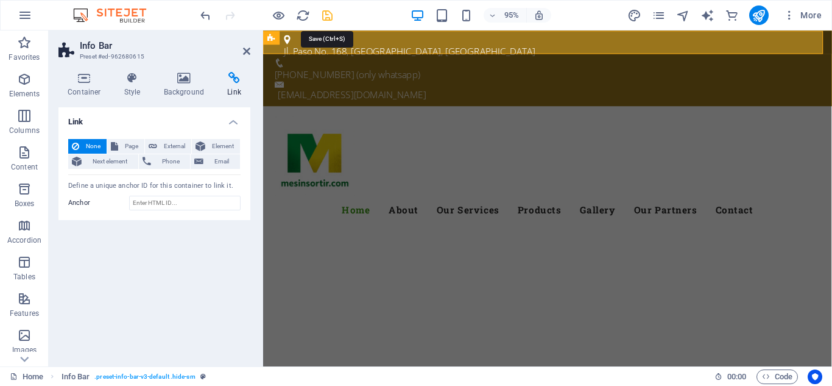
click at [327, 16] on icon "save" at bounding box center [328, 16] width 14 height 14
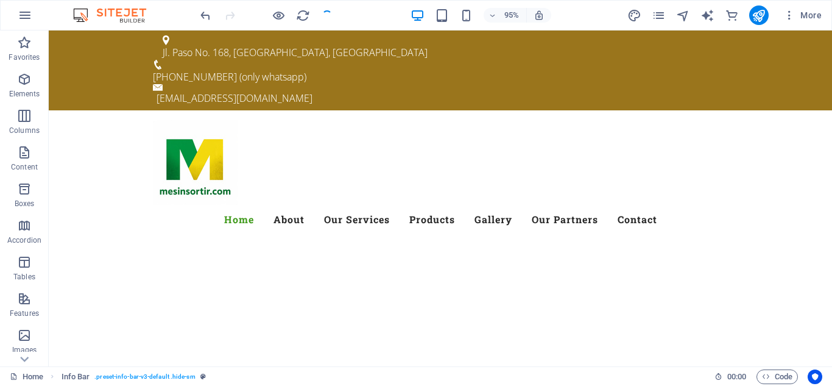
checkbox input "false"
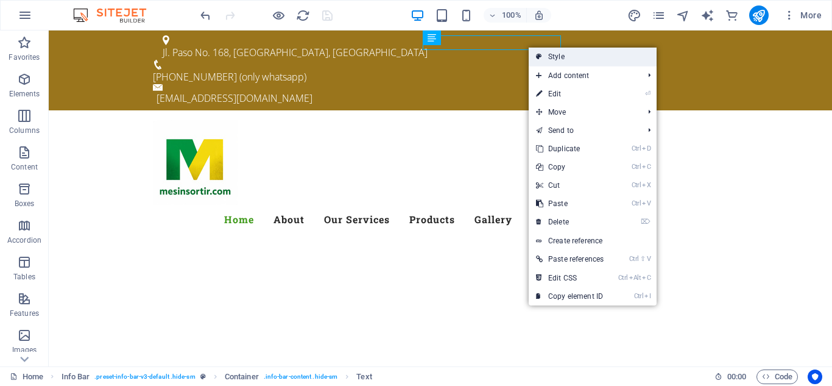
click at [551, 57] on link "Style" at bounding box center [593, 57] width 128 height 18
select select "rem"
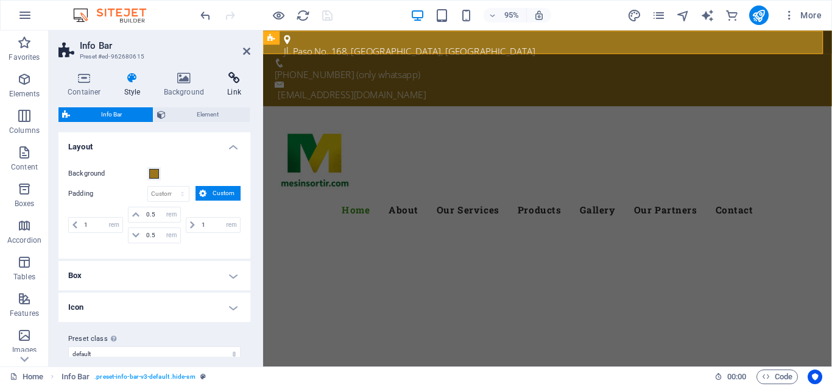
click at [237, 81] on icon at bounding box center [234, 78] width 32 height 12
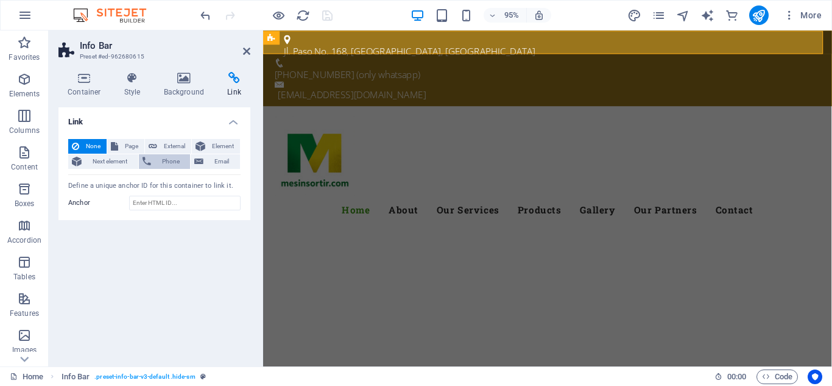
click at [146, 158] on icon at bounding box center [147, 161] width 9 height 15
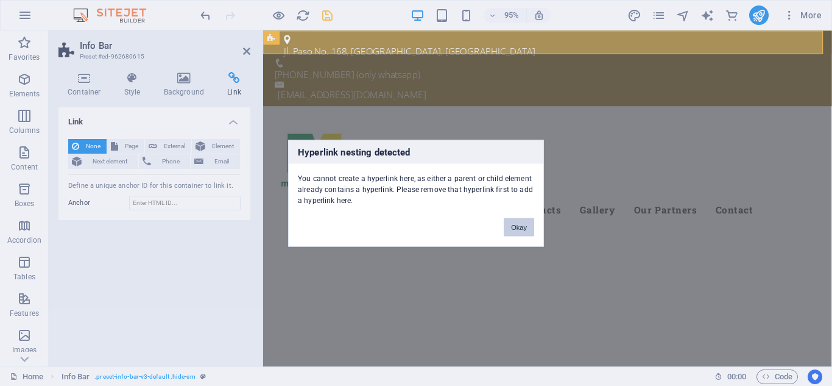
click at [514, 225] on button "Okay" at bounding box center [519, 227] width 30 height 18
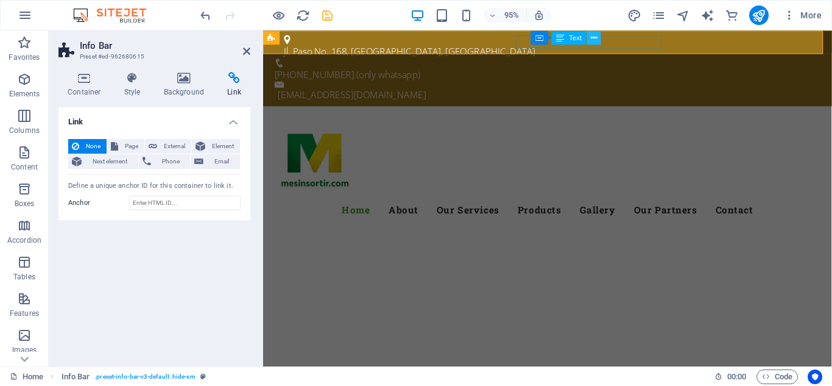
click at [598, 35] on button at bounding box center [594, 37] width 14 height 14
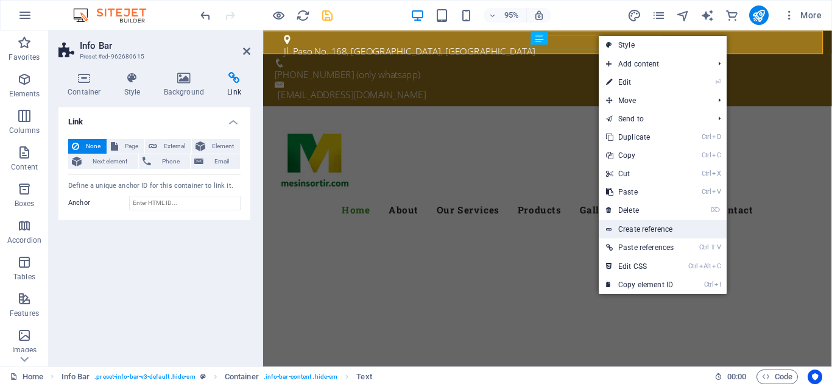
click at [639, 229] on link "Create reference" at bounding box center [663, 229] width 128 height 18
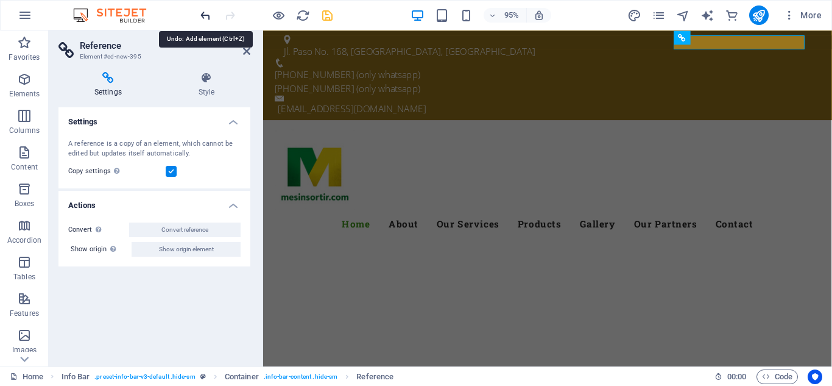
click at [205, 18] on icon "undo" at bounding box center [206, 16] width 14 height 14
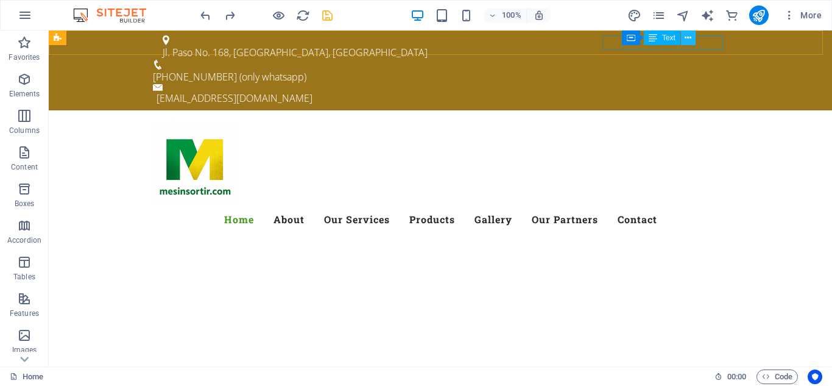
click at [689, 38] on icon at bounding box center [688, 38] width 7 height 13
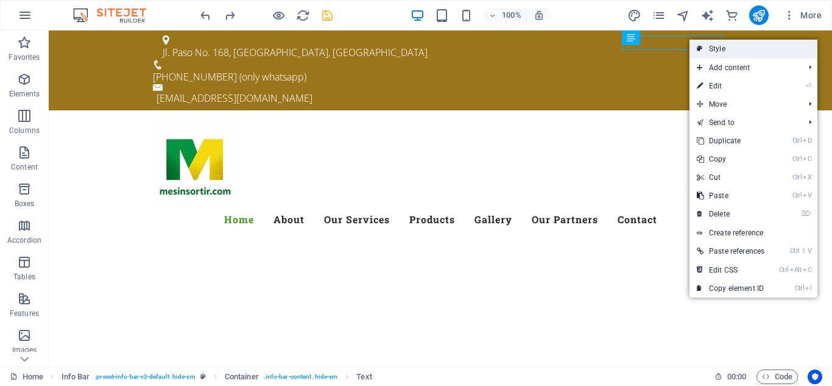
click at [716, 47] on link "Style" at bounding box center [754, 49] width 128 height 18
select select "rem"
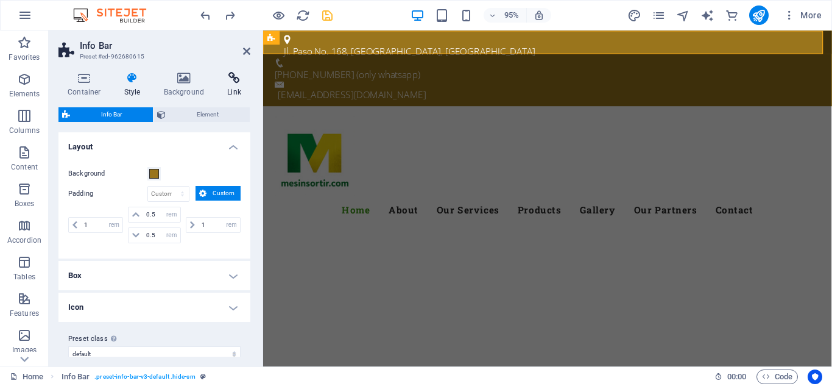
click at [237, 77] on icon at bounding box center [234, 78] width 32 height 12
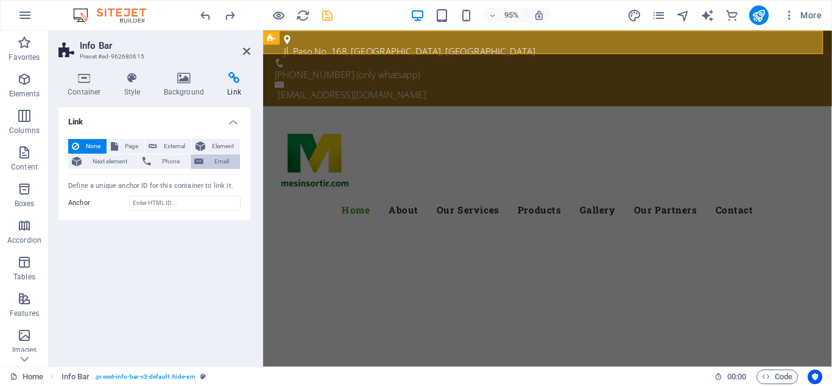
click at [214, 163] on span "Email" at bounding box center [221, 161] width 29 height 15
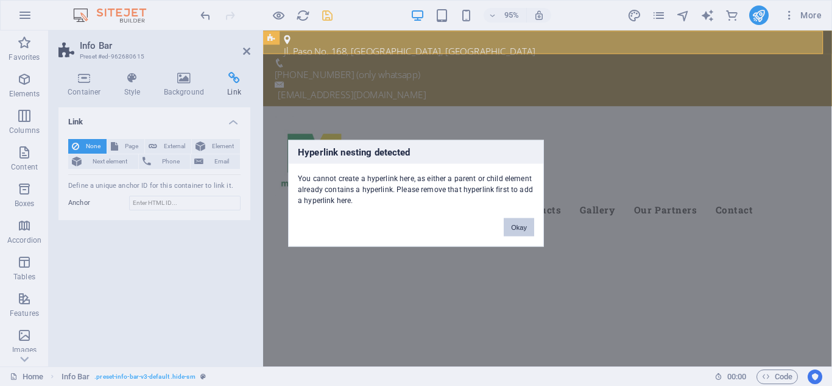
click at [516, 228] on button "Okay" at bounding box center [519, 227] width 30 height 18
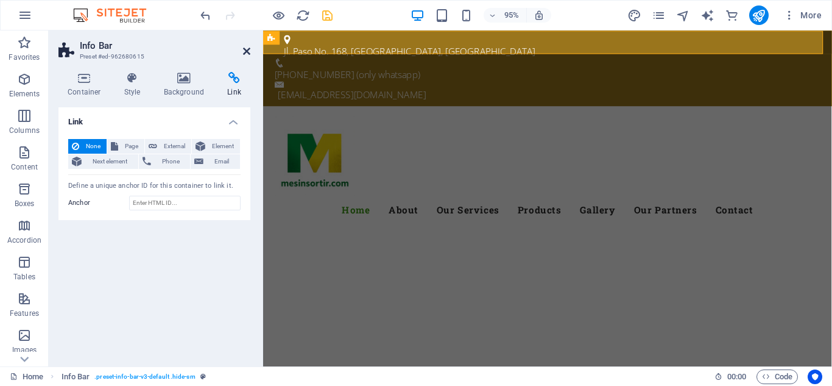
click at [246, 53] on icon at bounding box center [246, 51] width 7 height 10
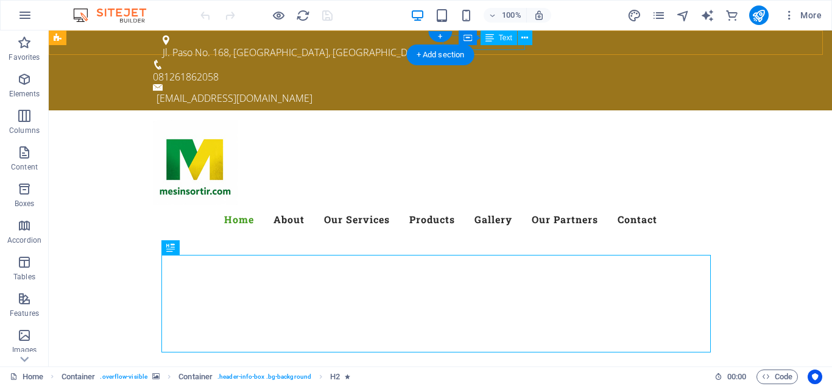
click at [509, 69] on div "081261862058" at bounding box center [435, 76] width 565 height 15
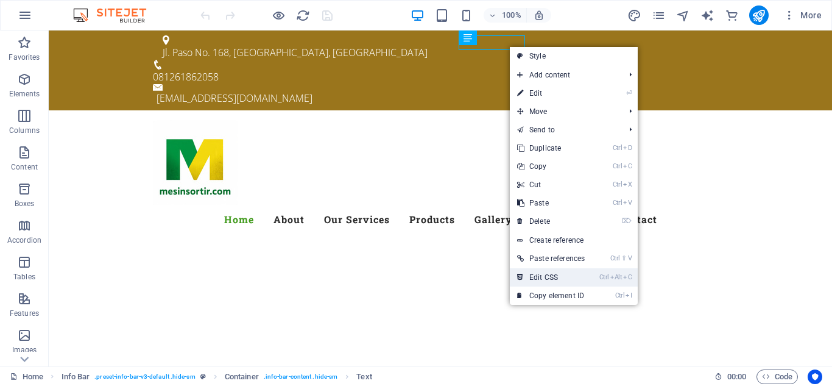
click at [545, 273] on link "Ctrl Alt C Edit CSS" at bounding box center [551, 277] width 82 height 18
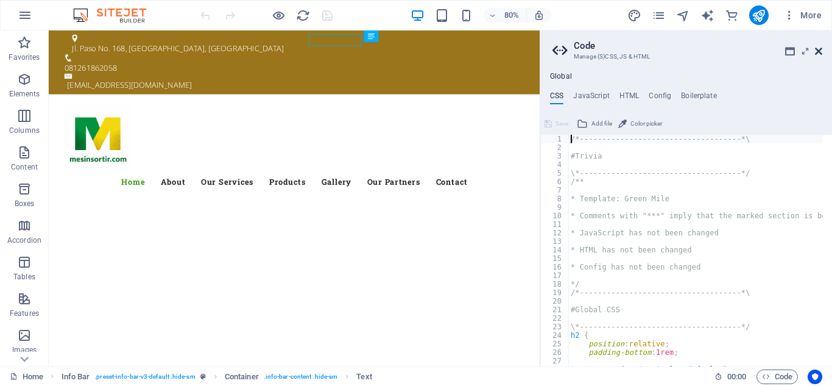
click at [818, 52] on icon at bounding box center [818, 51] width 7 height 10
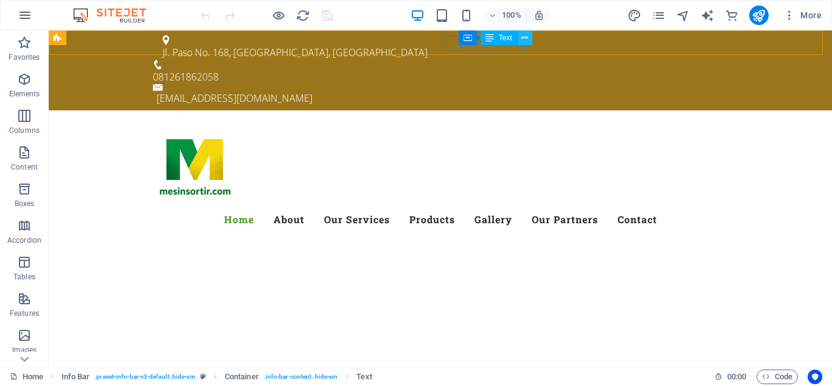
click at [523, 37] on icon at bounding box center [525, 38] width 7 height 13
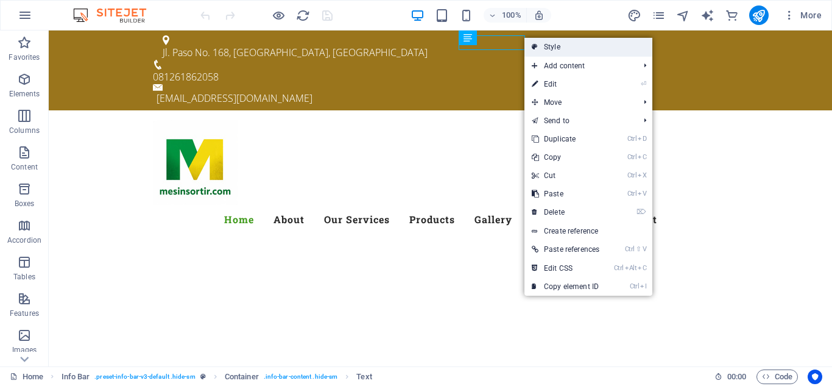
click at [555, 47] on link "Style" at bounding box center [589, 47] width 128 height 18
select select "rem"
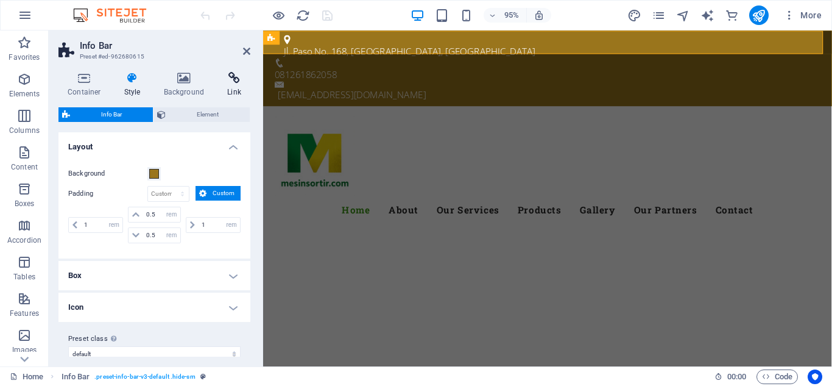
click at [239, 80] on icon at bounding box center [234, 78] width 32 height 12
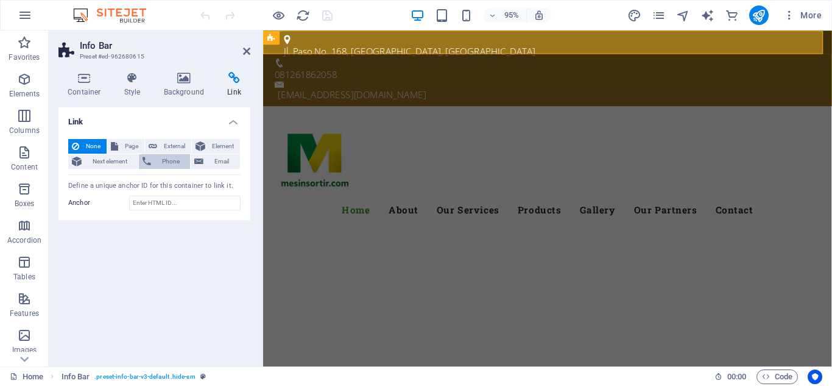
click at [154, 161] on button "Phone" at bounding box center [165, 161] width 52 height 15
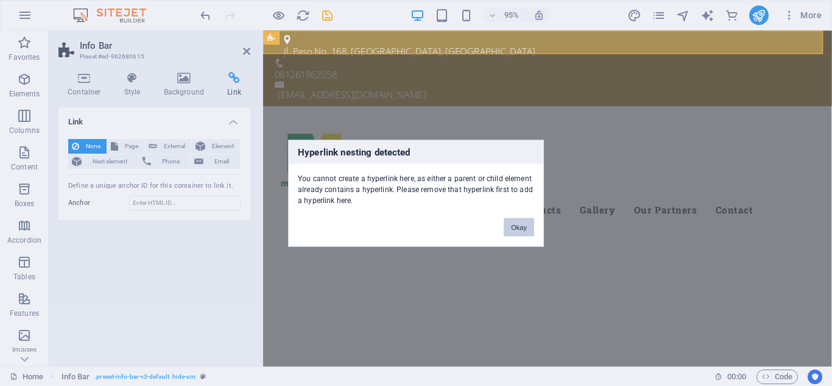
click at [524, 229] on button "Okay" at bounding box center [519, 227] width 30 height 18
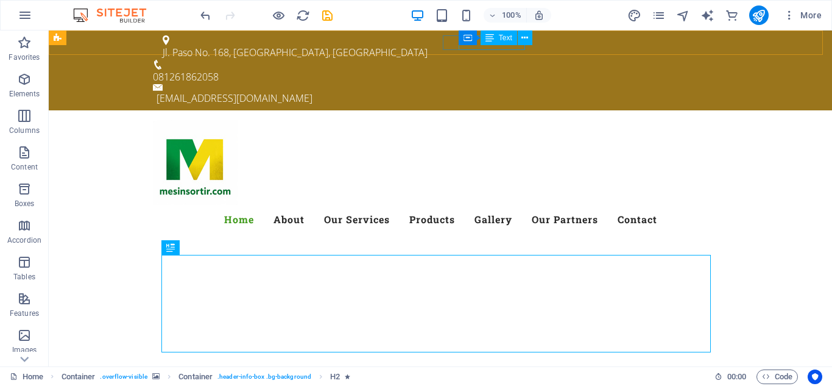
click at [490, 40] on icon at bounding box center [490, 37] width 9 height 15
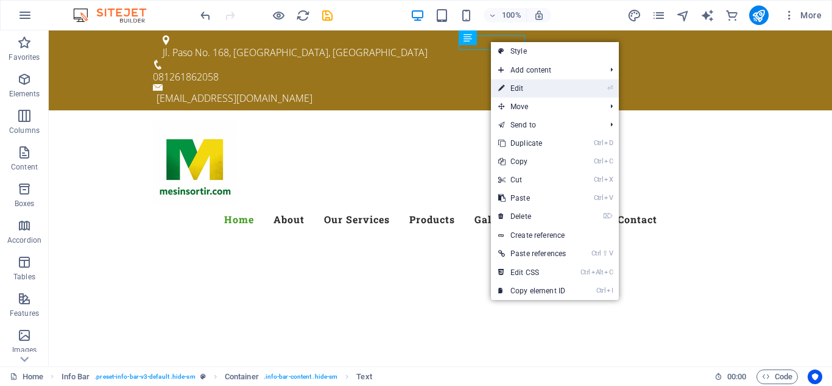
click at [538, 89] on link "⏎ Edit" at bounding box center [532, 88] width 82 height 18
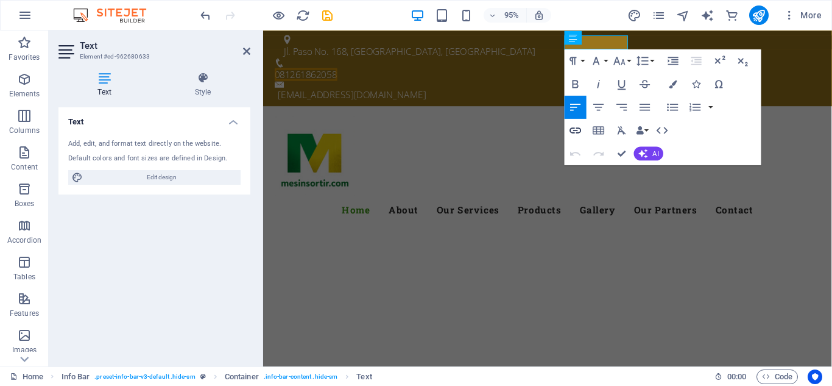
click at [577, 129] on icon "button" at bounding box center [576, 130] width 12 height 6
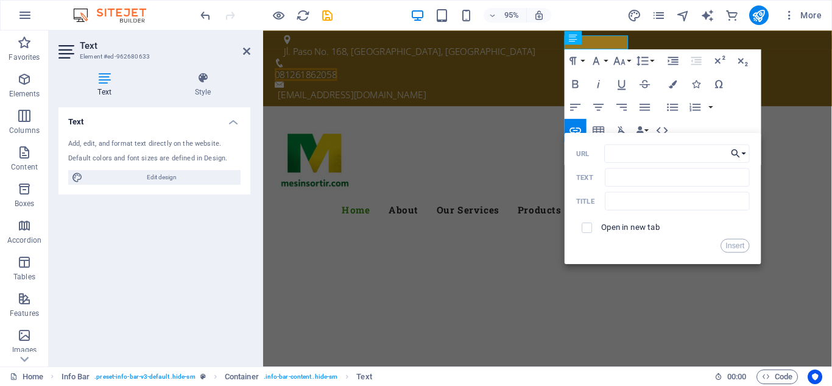
click at [745, 155] on button "Choose Link" at bounding box center [739, 153] width 22 height 18
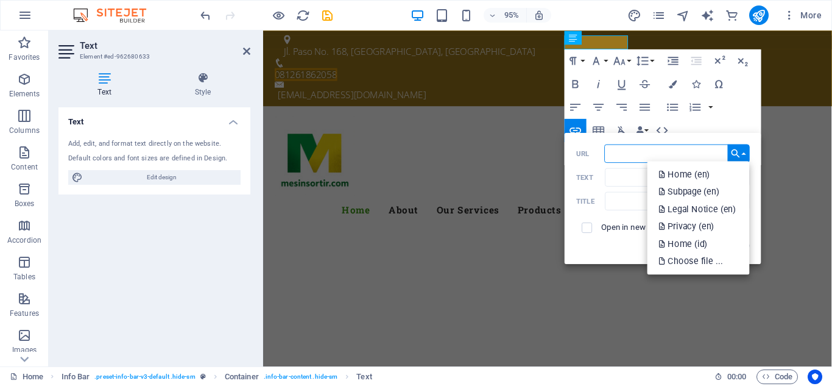
click at [614, 151] on input "URL" at bounding box center [677, 153] width 146 height 18
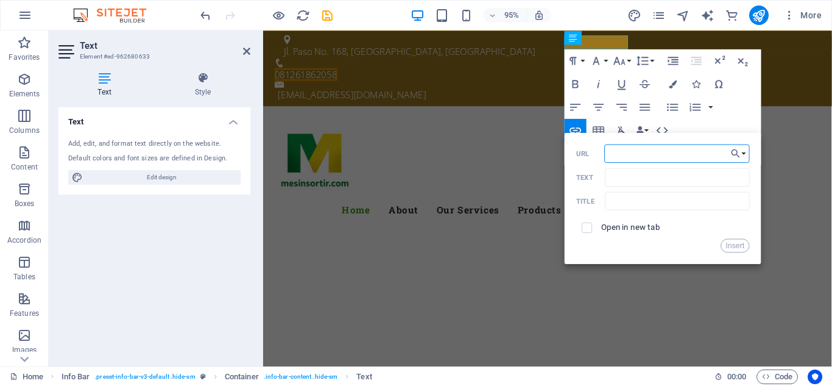
click at [614, 151] on input "URL" at bounding box center [677, 153] width 146 height 18
click at [745, 150] on button "Choose Link" at bounding box center [739, 153] width 22 height 18
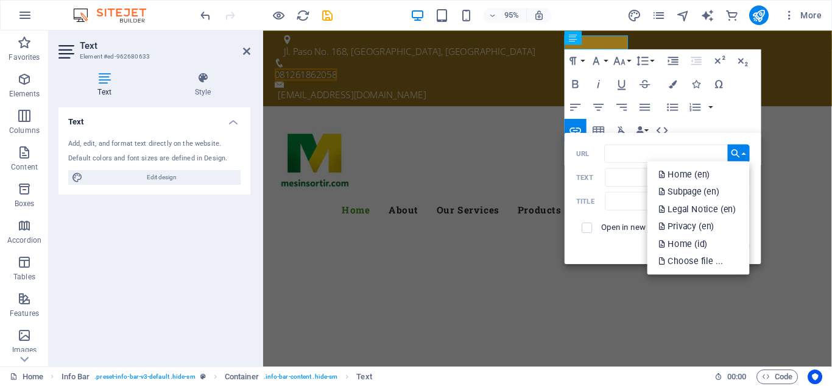
click at [745, 149] on button "Choose Link" at bounding box center [739, 153] width 22 height 18
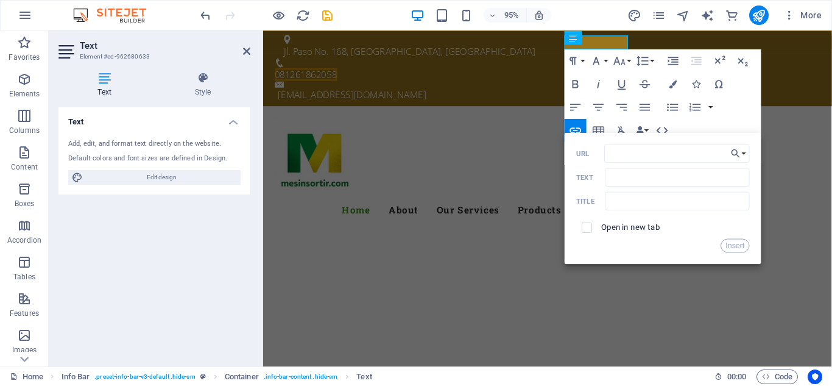
click at [579, 5] on div "95% More" at bounding box center [416, 15] width 831 height 29
click at [204, 224] on div "Text Add, edit, and format text directly on the website. Default colors and fon…" at bounding box center [154, 231] width 192 height 249
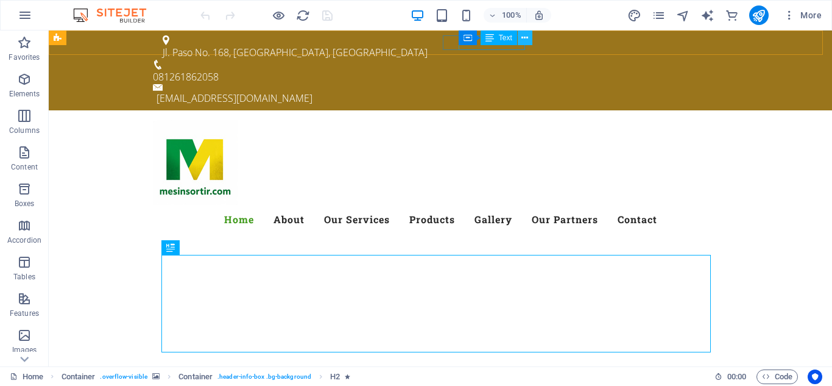
click at [526, 34] on icon at bounding box center [525, 38] width 7 height 13
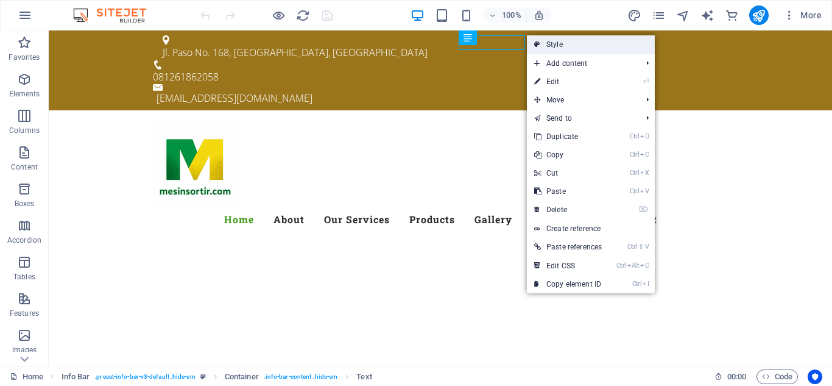
click at [559, 44] on link "Style" at bounding box center [591, 44] width 128 height 18
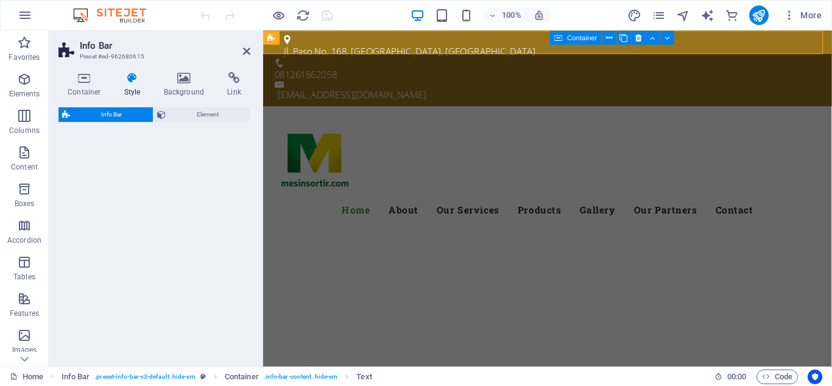
select select "rem"
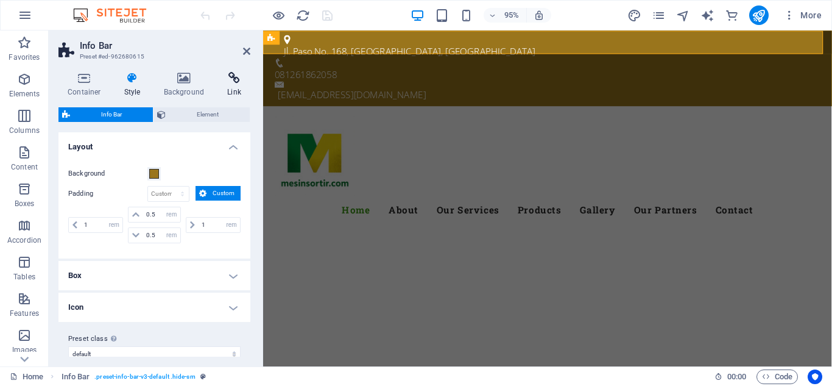
click at [235, 85] on h4 "Link" at bounding box center [234, 85] width 32 height 26
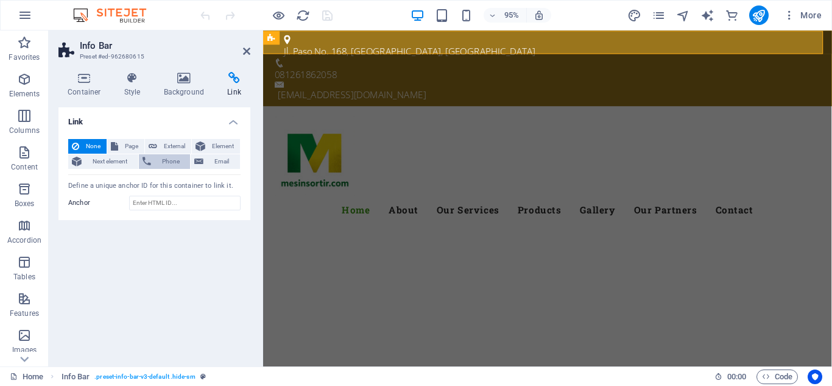
click at [149, 163] on icon at bounding box center [147, 161] width 9 height 15
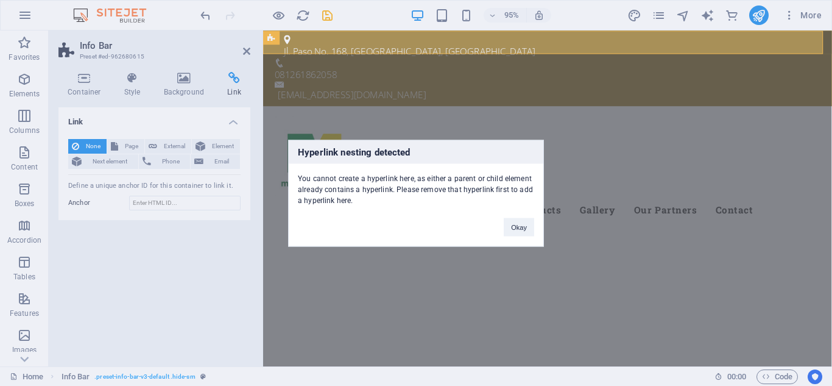
click at [300, 179] on div "You cannot create a hyperlink here, as either a parent or child element already…" at bounding box center [416, 184] width 255 height 42
click at [166, 144] on div "Hyperlink nesting detected You cannot create a hyperlink here, as either a pare…" at bounding box center [416, 193] width 832 height 386
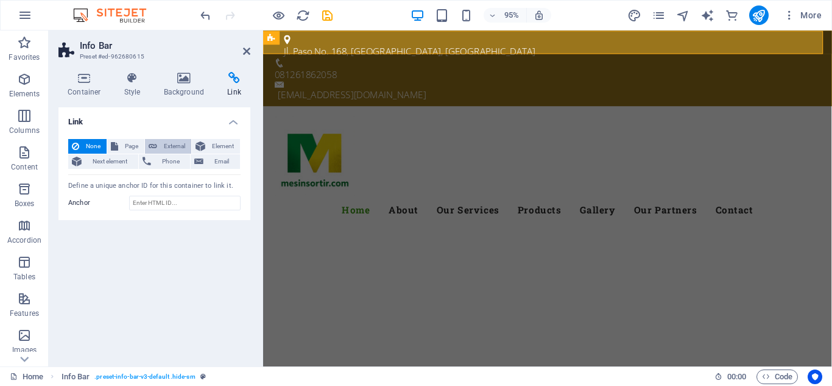
click at [166, 143] on span "External" at bounding box center [174, 146] width 27 height 15
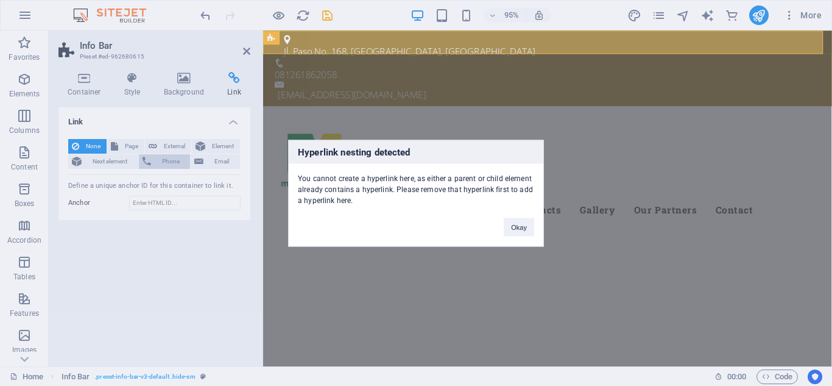
click at [169, 161] on div "Hyperlink nesting detected You cannot create a hyperlink here, as either a pare…" at bounding box center [416, 193] width 832 height 386
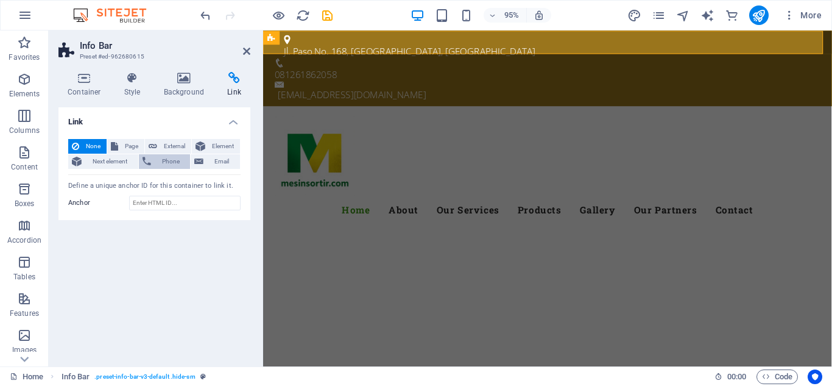
click at [166, 163] on span "Phone" at bounding box center [171, 161] width 32 height 15
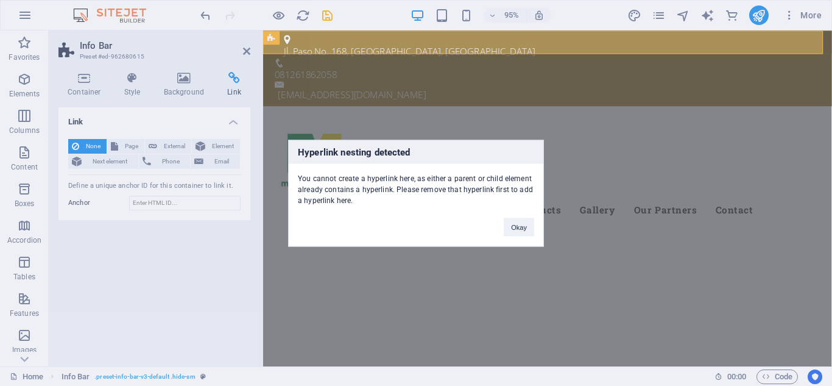
drag, startPoint x: 299, startPoint y: 180, endPoint x: 361, endPoint y: 210, distance: 68.4
click at [361, 210] on div "Hyperlink nesting detected You cannot create a hyperlink here, as either a pare…" at bounding box center [416, 193] width 256 height 107
copy div "You cannot create a hyperlink here, as either a parent or child element already…"
click at [525, 228] on button "Okay" at bounding box center [519, 227] width 30 height 18
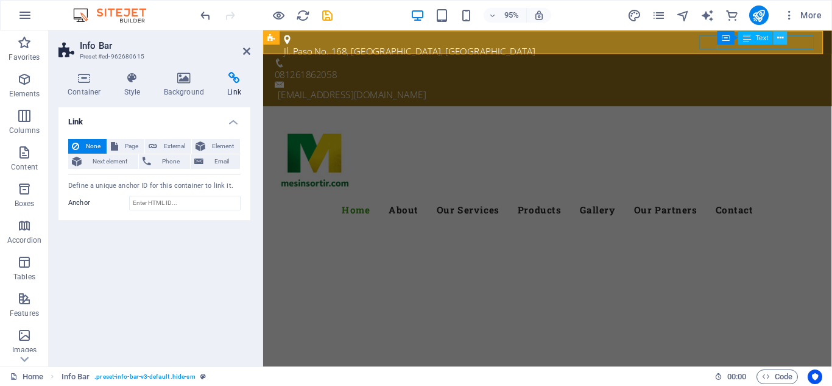
click at [780, 38] on icon at bounding box center [781, 37] width 6 height 12
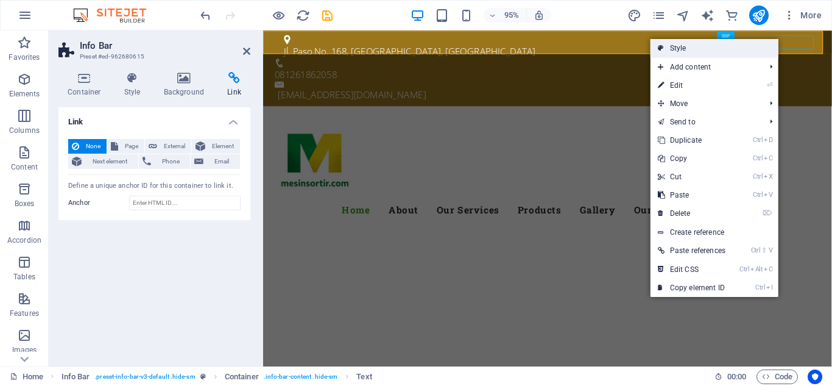
click at [687, 44] on link "Style" at bounding box center [715, 48] width 128 height 18
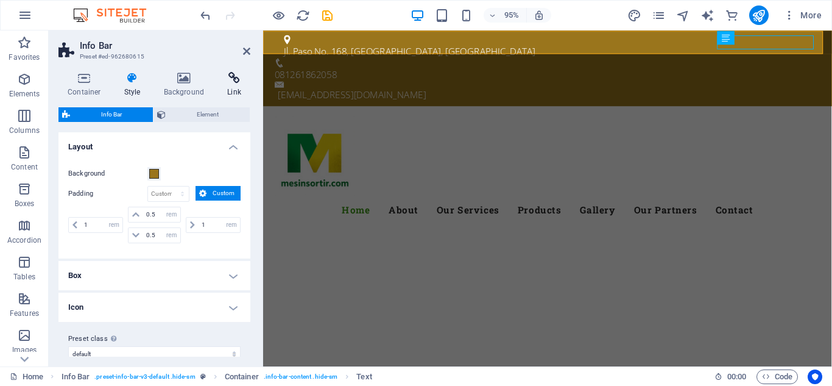
click at [233, 80] on icon at bounding box center [234, 78] width 32 height 12
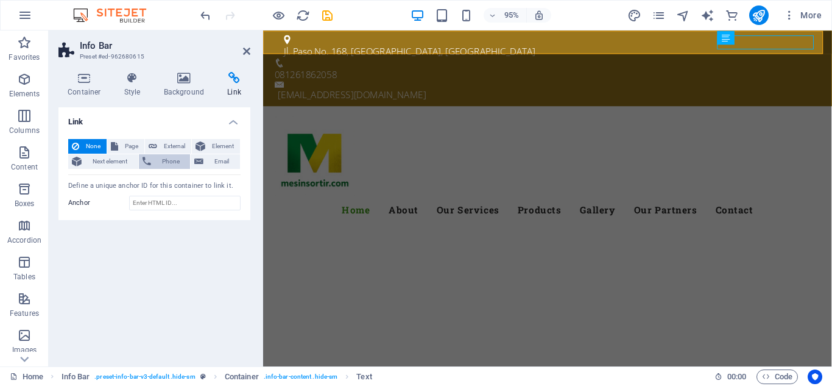
click at [151, 158] on icon at bounding box center [147, 161] width 9 height 15
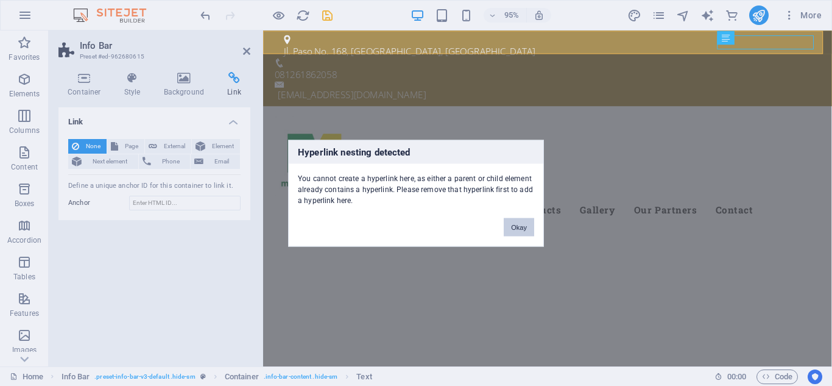
click at [519, 230] on button "Okay" at bounding box center [519, 227] width 30 height 18
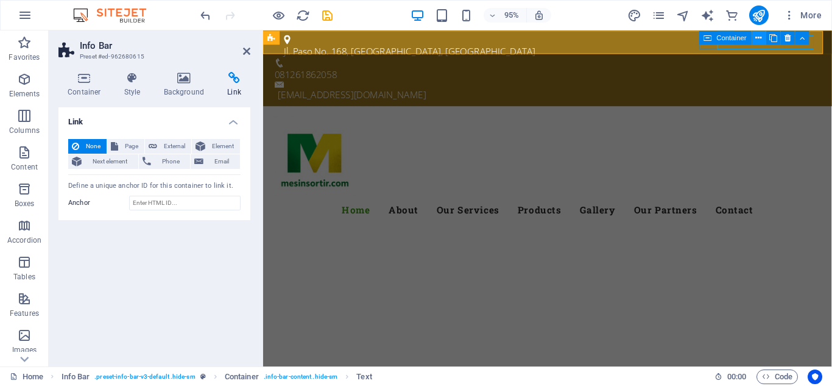
click at [756, 37] on icon at bounding box center [759, 37] width 6 height 12
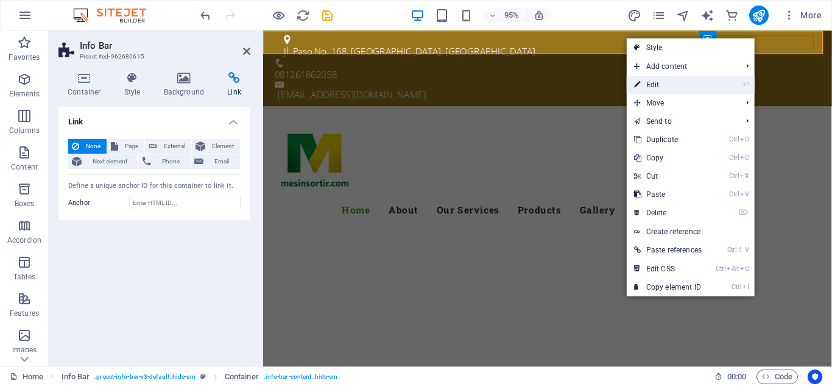
click at [647, 82] on link "⏎ Edit" at bounding box center [668, 85] width 82 height 18
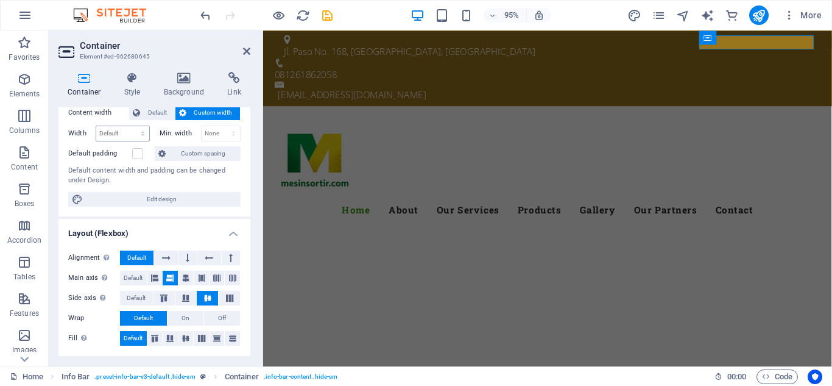
scroll to position [61, 0]
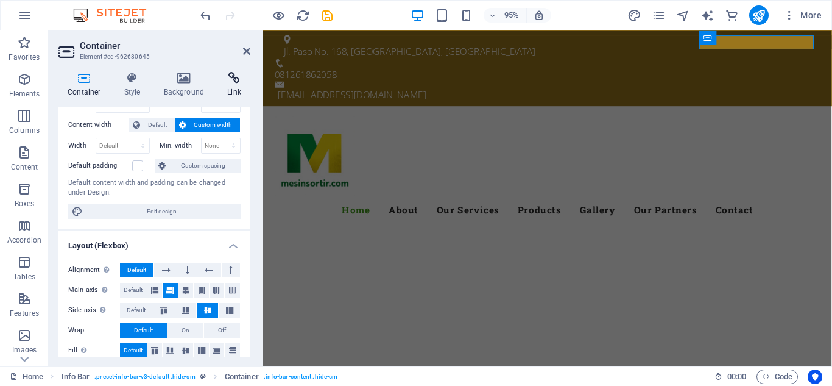
click at [227, 84] on h4 "Link" at bounding box center [234, 85] width 32 height 26
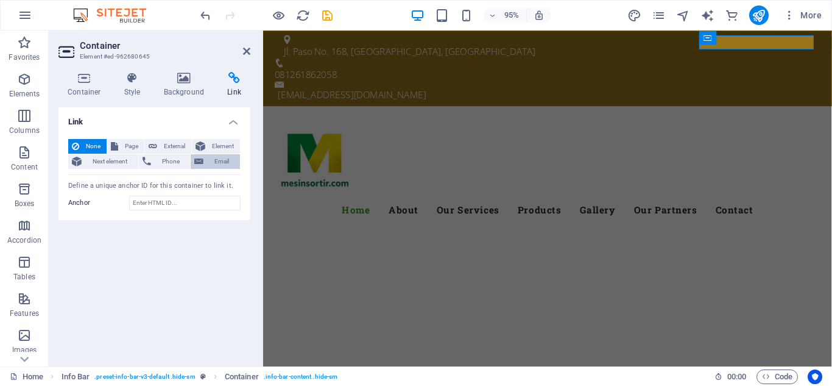
click at [198, 163] on icon at bounding box center [198, 161] width 9 height 15
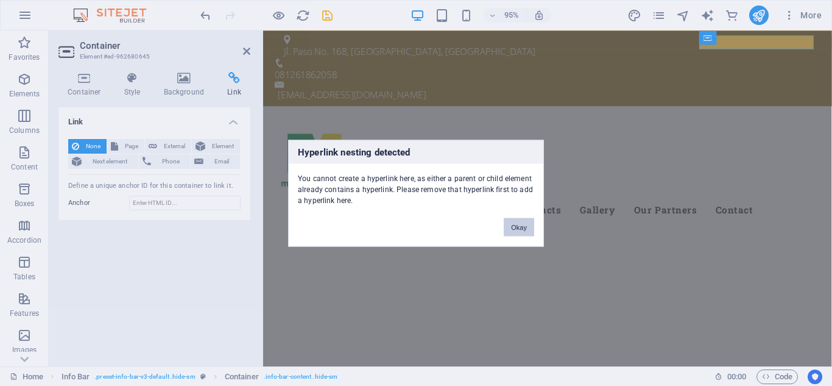
click at [529, 230] on button "Okay" at bounding box center [519, 227] width 30 height 18
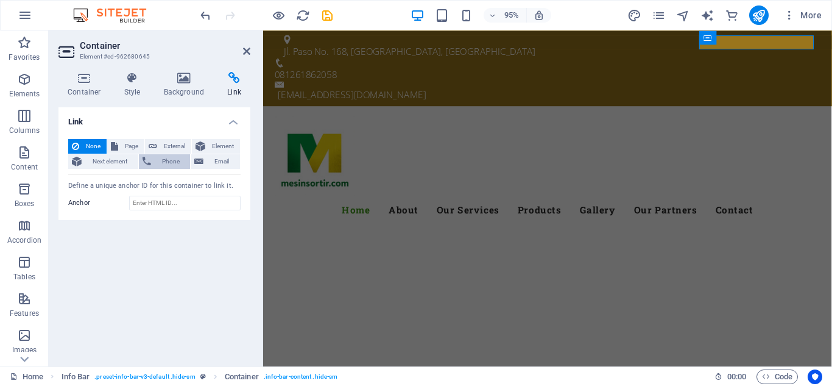
click at [165, 158] on span "Phone" at bounding box center [171, 161] width 32 height 15
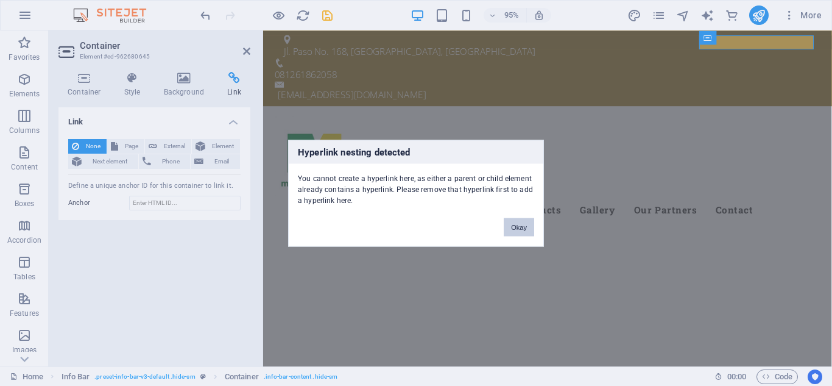
click at [519, 225] on button "Okay" at bounding box center [519, 227] width 30 height 18
